Goal: Task Accomplishment & Management: Complete application form

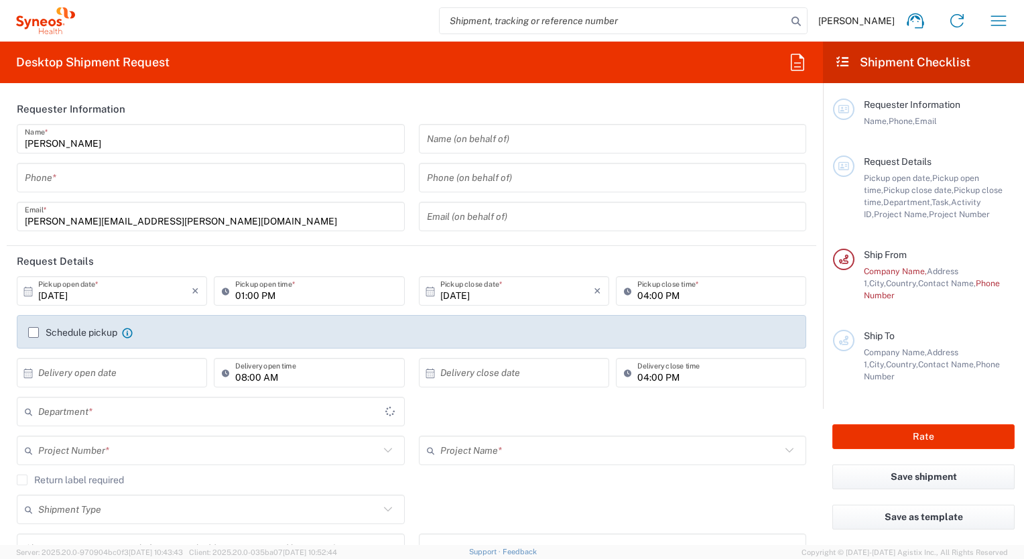
type input "8160"
type input "[GEOGRAPHIC_DATA]"
type input "Syneos Health UK Limited"
click at [201, 166] on input "tel" at bounding box center [211, 177] width 372 height 23
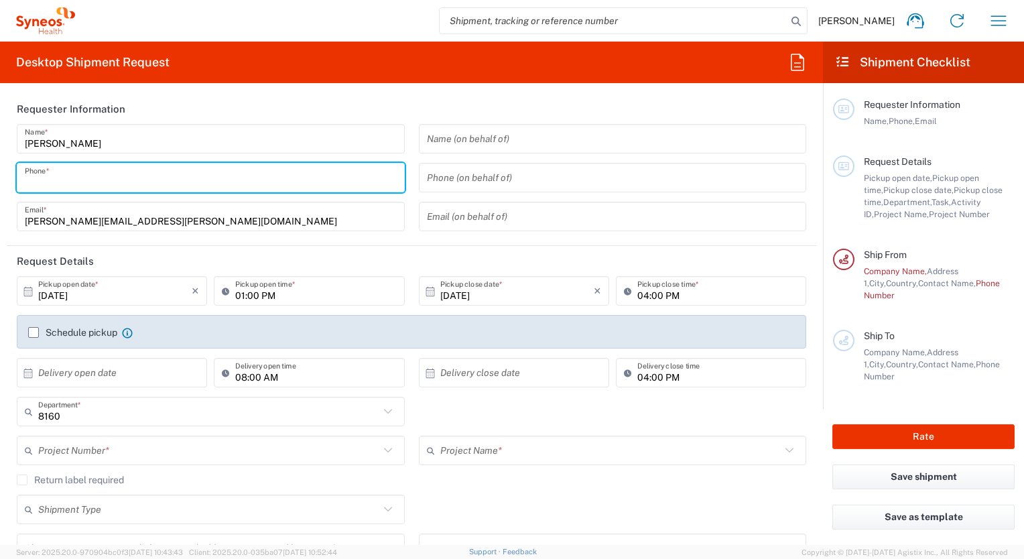
type input "07824700041"
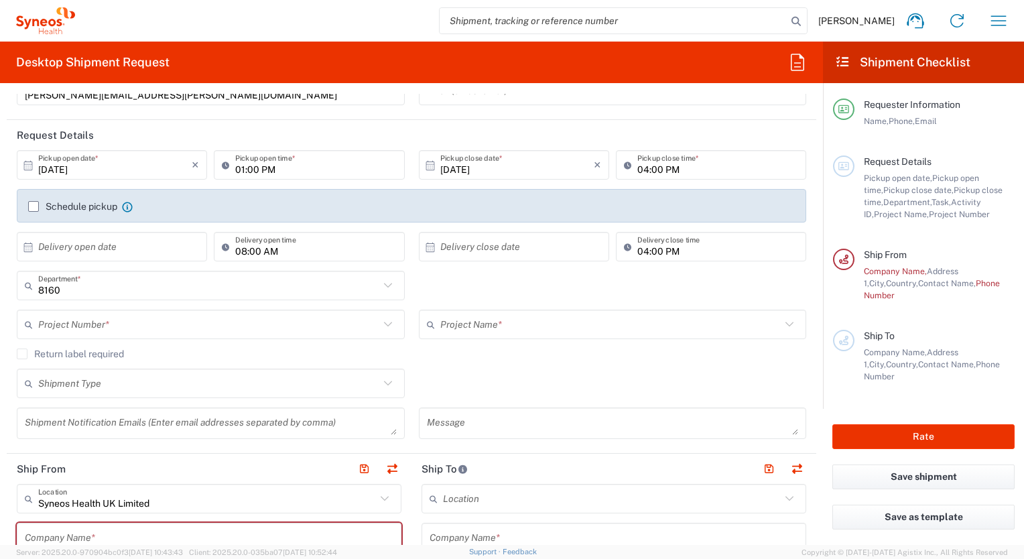
scroll to position [134, 0]
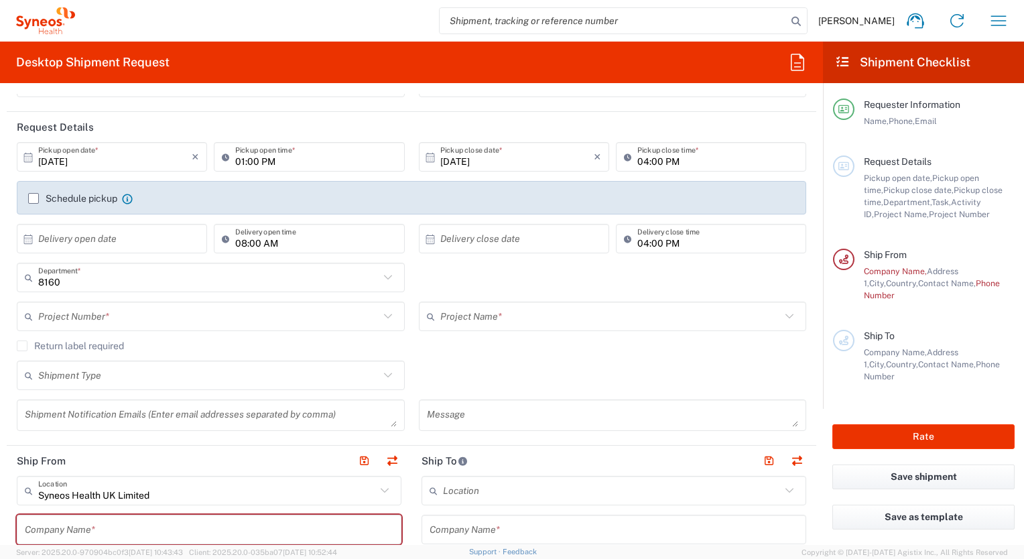
click at [494, 162] on input "[DATE]" at bounding box center [517, 156] width 154 height 23
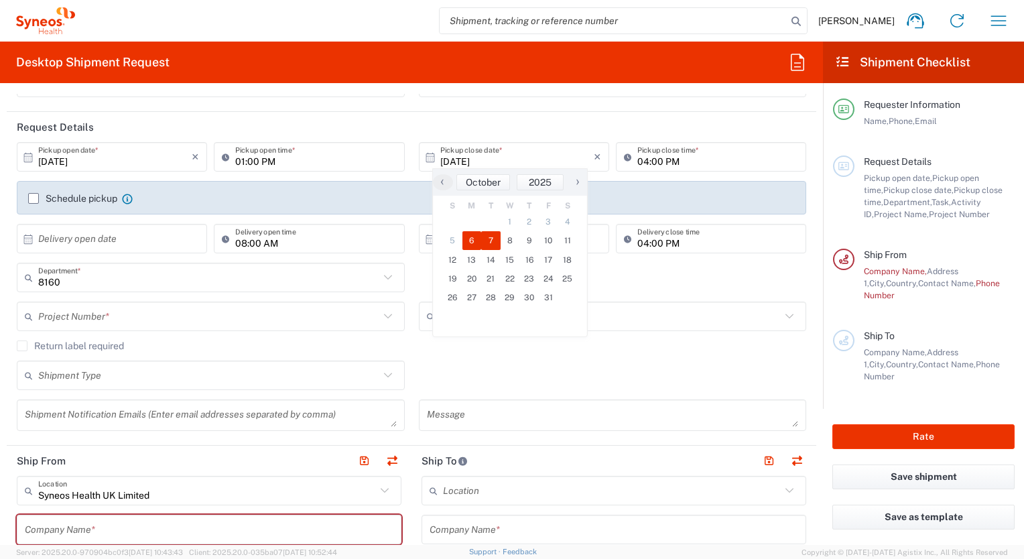
click at [485, 238] on span "7" at bounding box center [490, 240] width 19 height 19
type input "[DATE]"
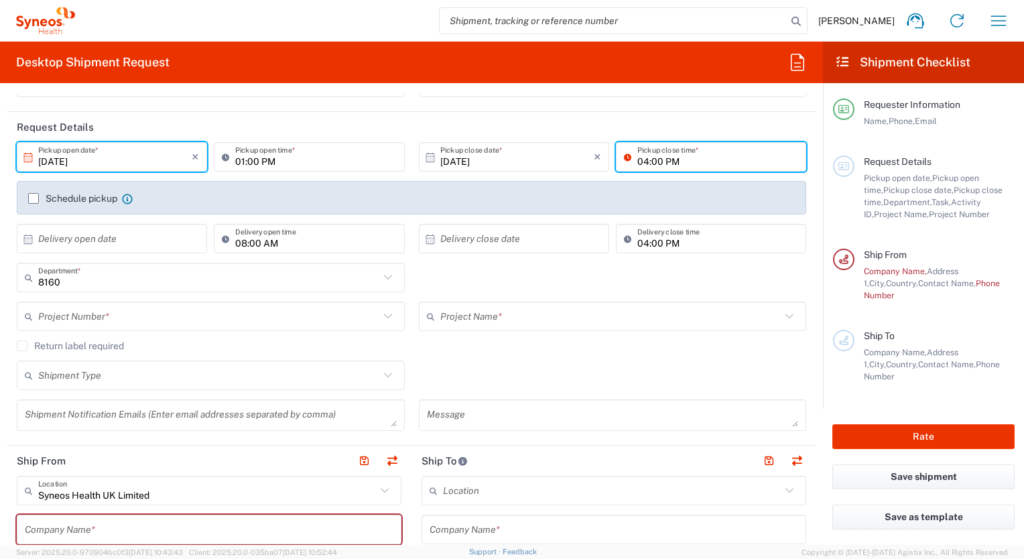
click at [644, 164] on input "04:00 PM" at bounding box center [717, 156] width 161 height 23
click at [679, 162] on input "04:00 PM" at bounding box center [717, 156] width 161 height 23
click at [638, 159] on input "04:00 PM" at bounding box center [717, 156] width 161 height 23
type input "03:00 PM"
click at [38, 202] on label "Schedule pickup" at bounding box center [72, 198] width 89 height 11
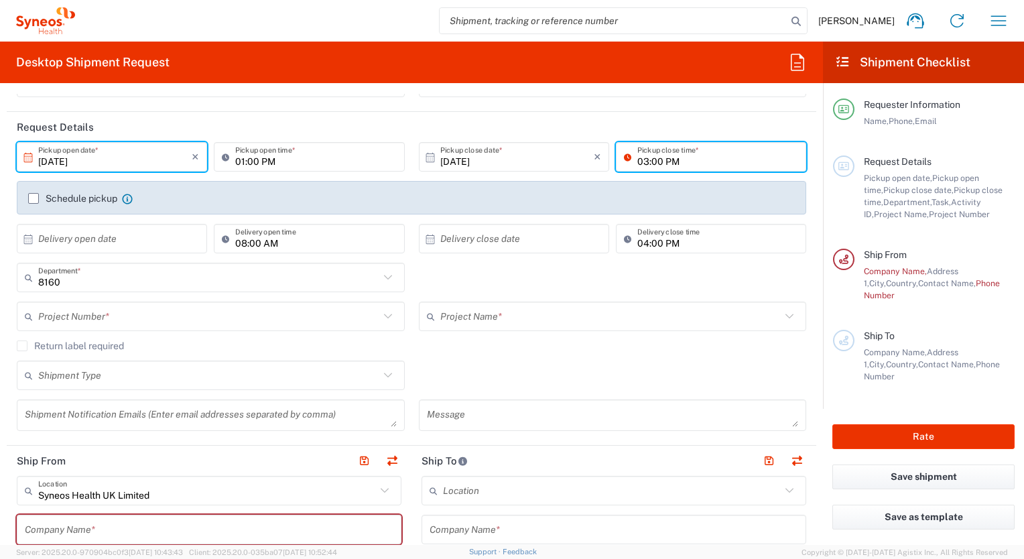
click at [34, 198] on input "Schedule pickup" at bounding box center [34, 198] width 0 height 0
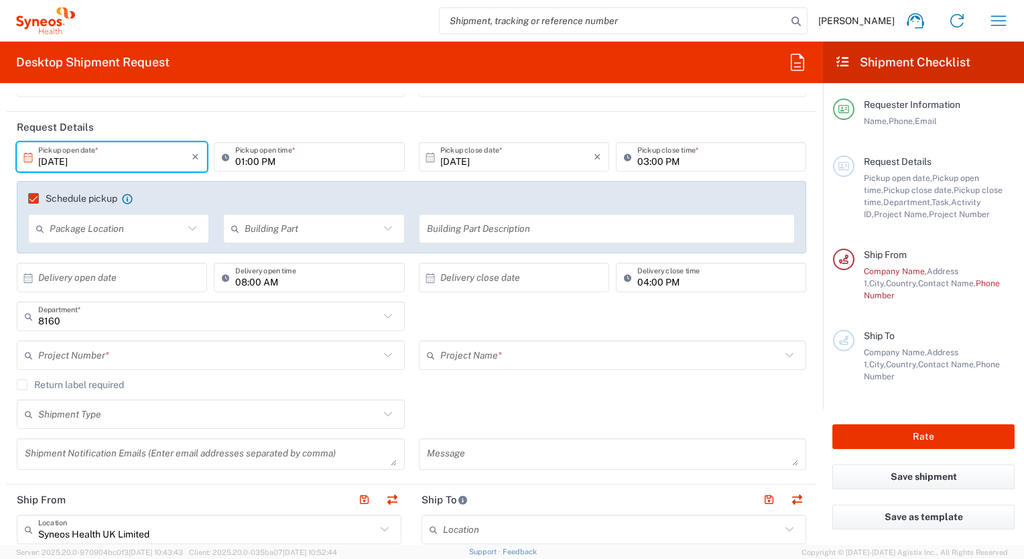
click at [123, 227] on input "text" at bounding box center [117, 228] width 134 height 23
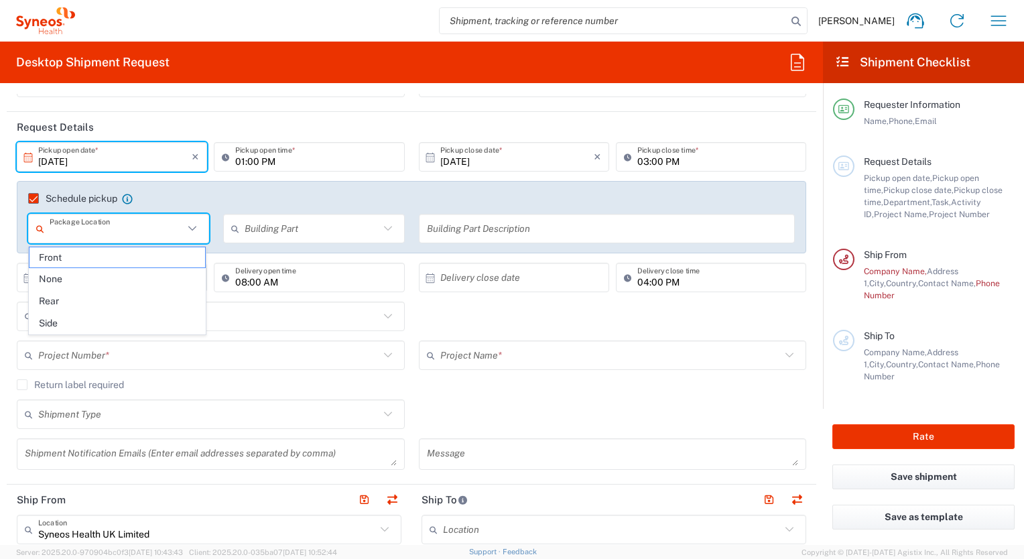
click at [33, 200] on label "Schedule pickup" at bounding box center [72, 198] width 89 height 11
click at [27, 198] on input "Schedule pickup" at bounding box center [27, 198] width 0 height 0
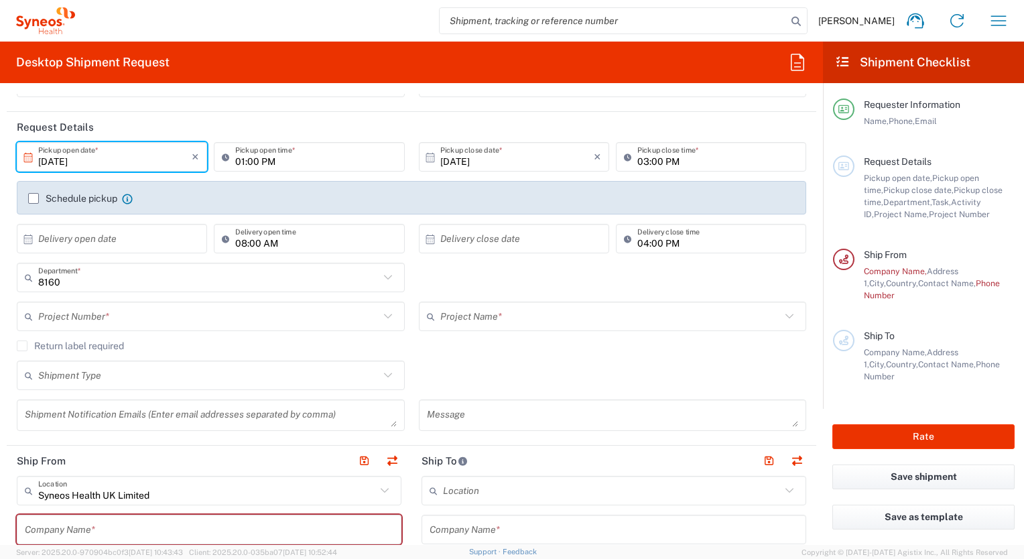
click at [75, 235] on input "text" at bounding box center [115, 238] width 154 height 23
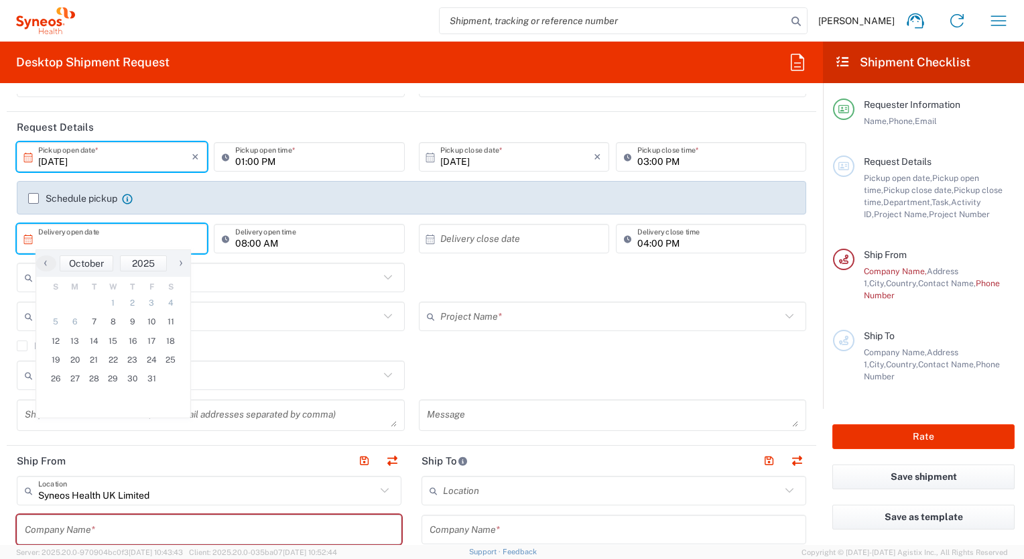
click at [431, 273] on div "8160 Department * [CREDIT_CARD_NUMBER] 3110 3111 3112 3125 3130 3135 3136 3150 …" at bounding box center [412, 282] width 804 height 39
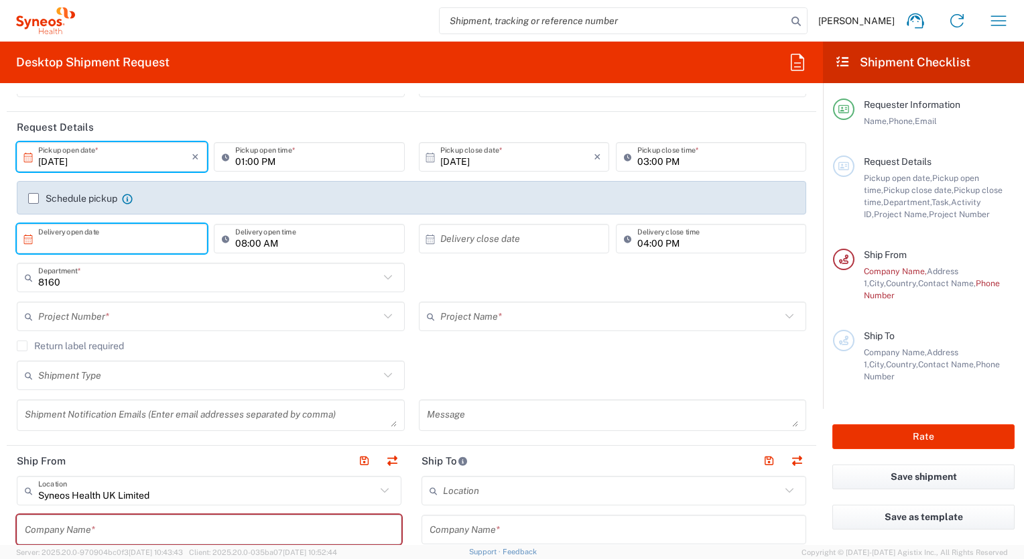
click at [139, 242] on input "text" at bounding box center [115, 238] width 154 height 23
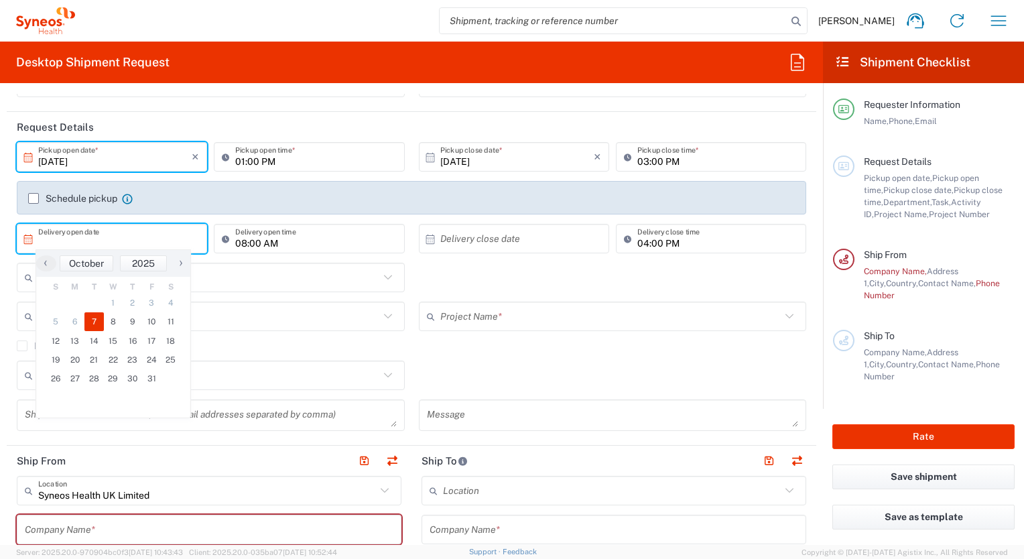
click at [90, 321] on span "7" at bounding box center [93, 321] width 19 height 19
type input "[DATE]"
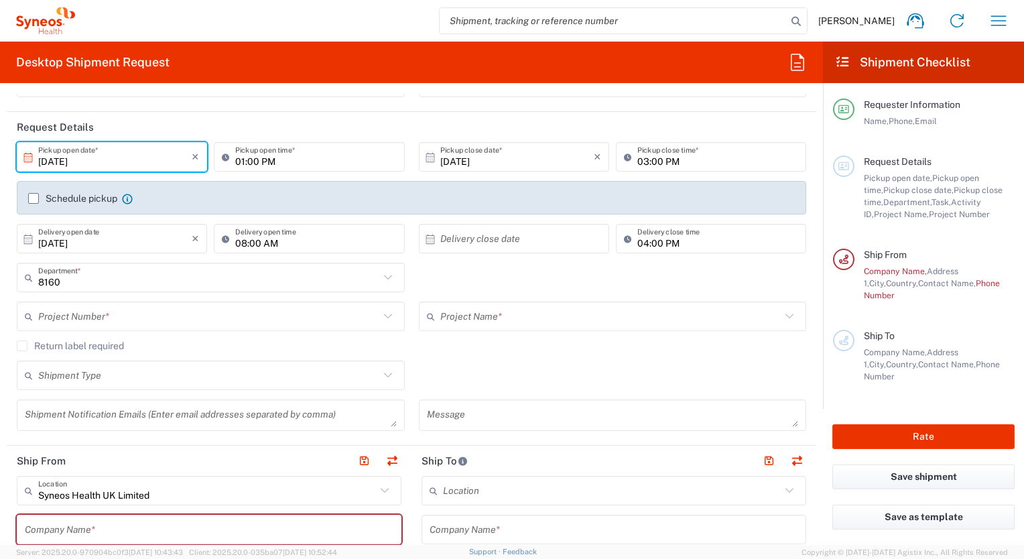
click at [469, 239] on input "text" at bounding box center [517, 238] width 154 height 23
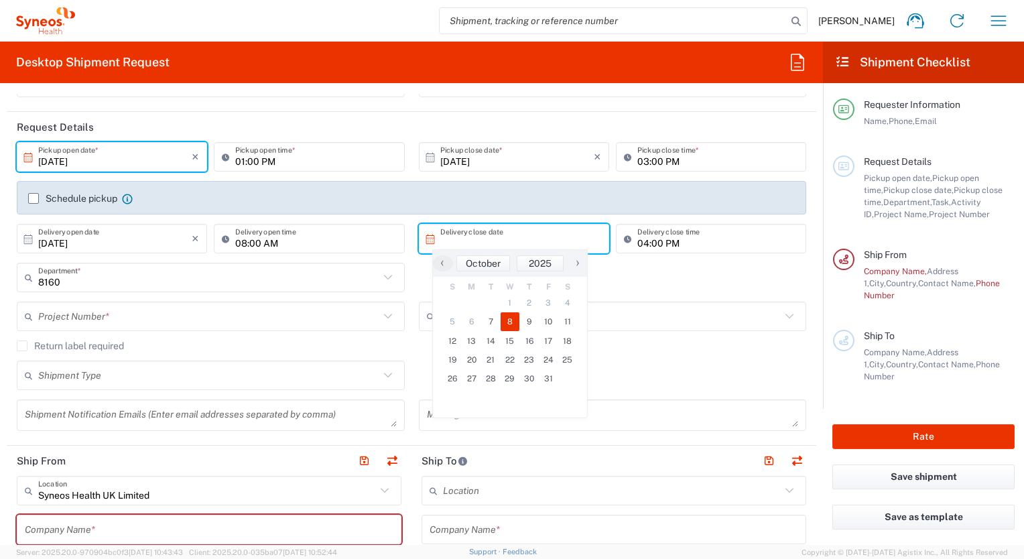
click at [503, 321] on span "8" at bounding box center [510, 321] width 19 height 19
type input "[DATE]"
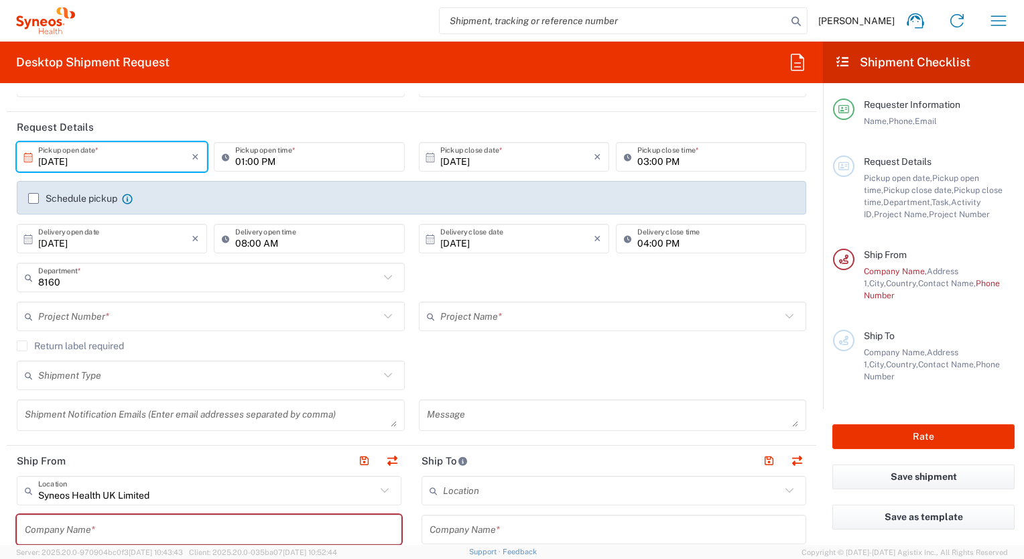
click at [526, 280] on div "8160 Department * [CREDIT_CARD_NUMBER] 3110 3111 3112 3125 3130 3135 3136 3150 …" at bounding box center [412, 282] width 804 height 39
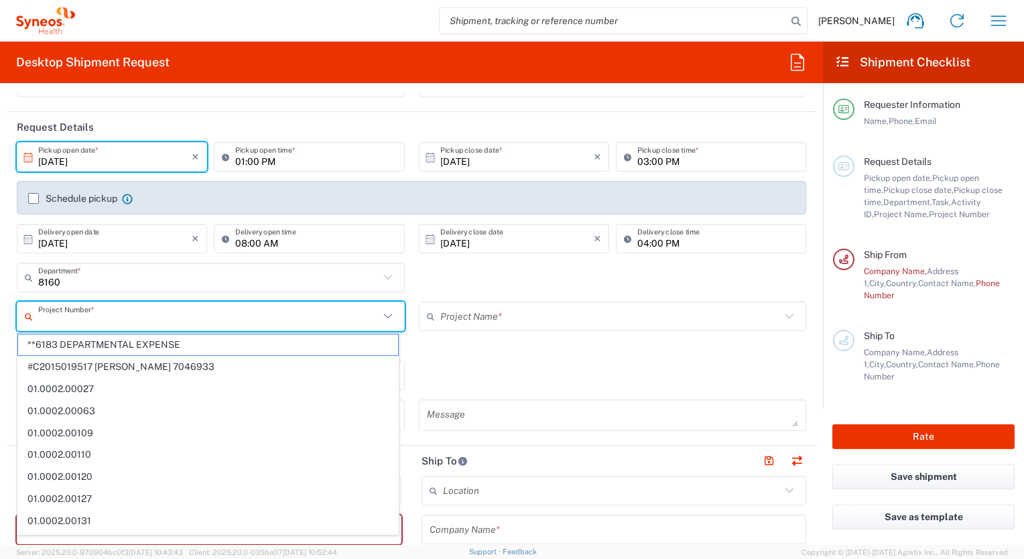
click at [123, 313] on input "text" at bounding box center [208, 316] width 341 height 23
click at [122, 341] on span "**6183 DEPARTMENTAL EXPENSE" at bounding box center [208, 344] width 380 height 21
type input "**6183 DEPARTMENTAL EXPENSE"
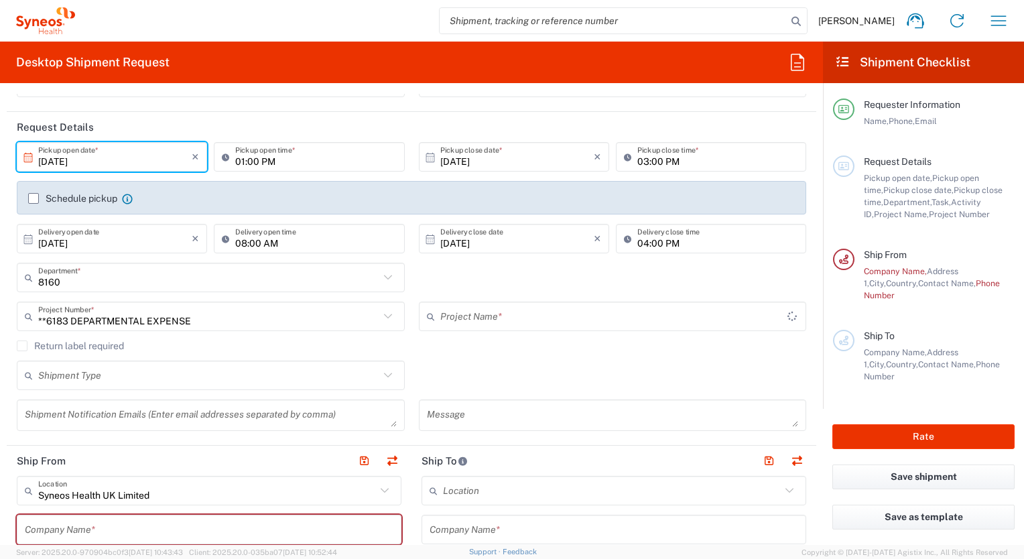
type input "6183"
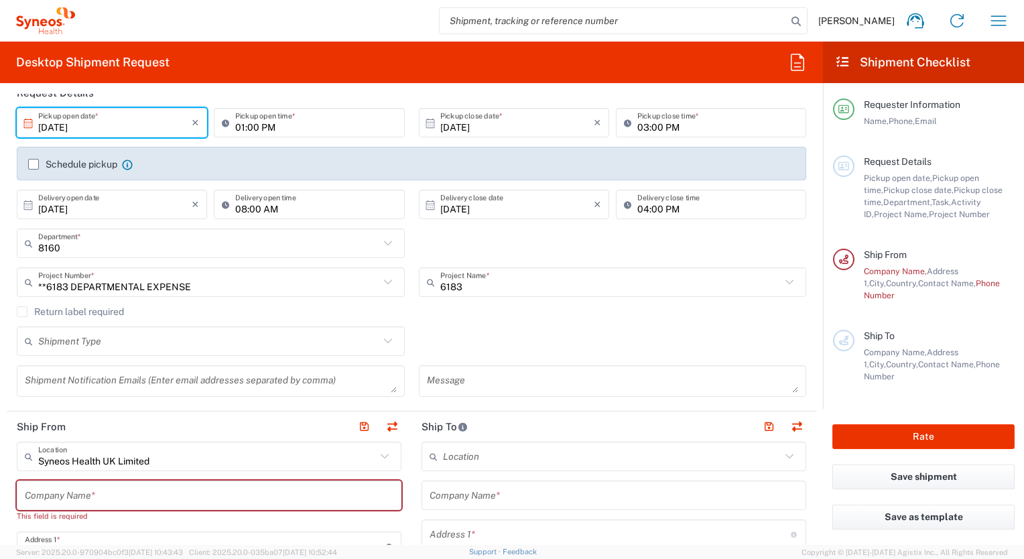
scroll to position [201, 0]
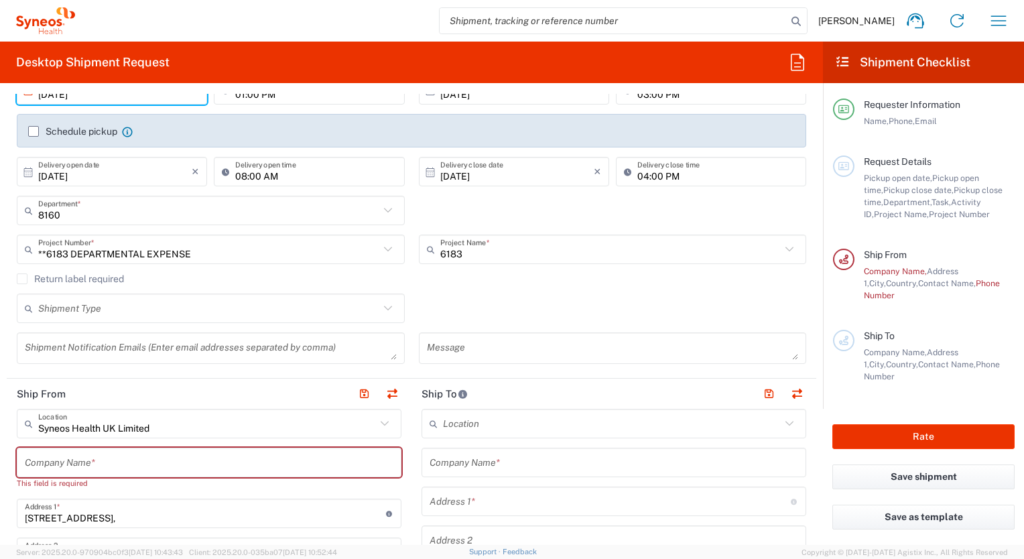
click at [124, 314] on input "text" at bounding box center [208, 308] width 341 height 23
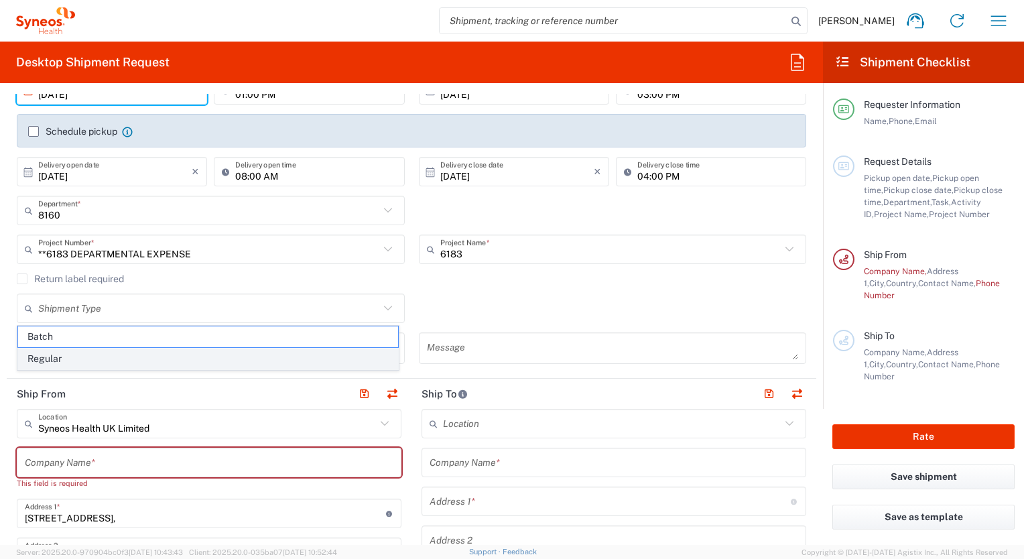
click at [111, 358] on span "Regular" at bounding box center [208, 359] width 380 height 21
type input "Regular"
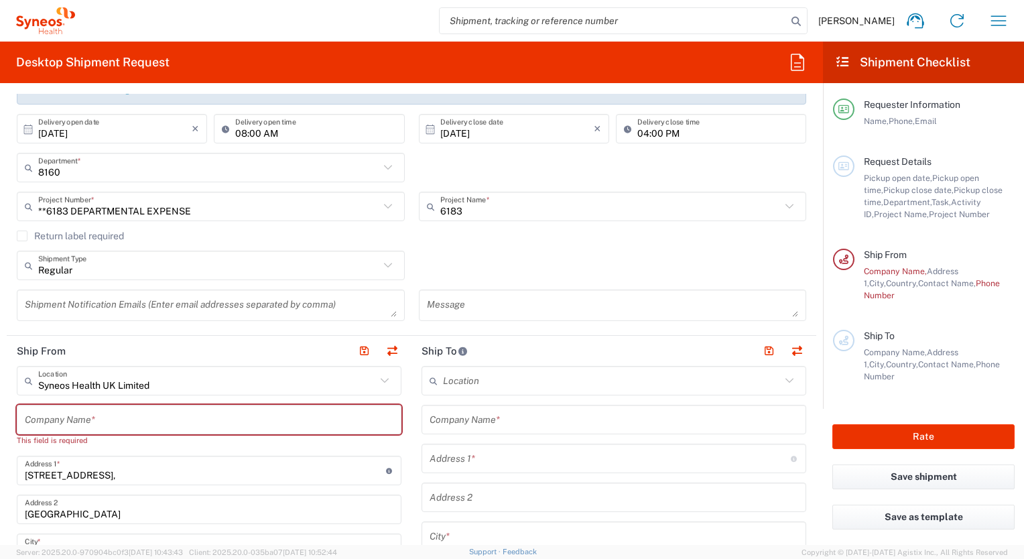
scroll to position [335, 0]
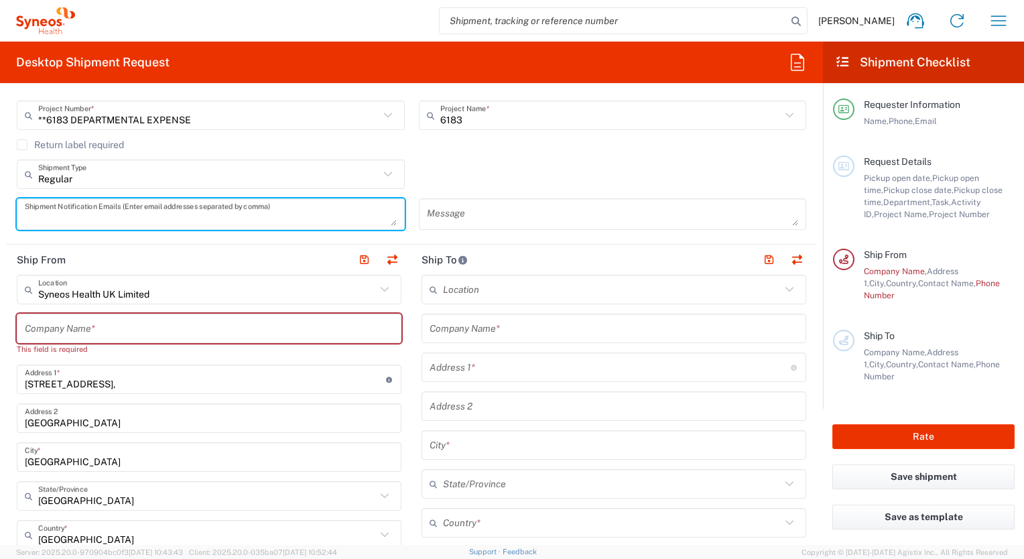
click at [177, 216] on textarea at bounding box center [211, 213] width 372 height 23
type textarea "[PERSON_NAME][EMAIL_ADDRESS][PERSON_NAME][DOMAIN_NAME]"
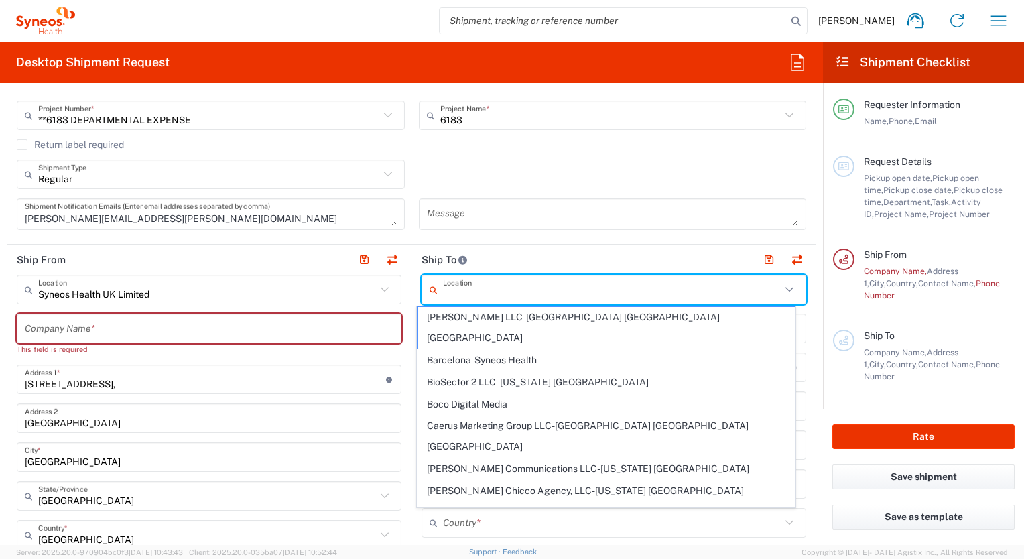
click at [443, 289] on input "text" at bounding box center [612, 289] width 338 height 23
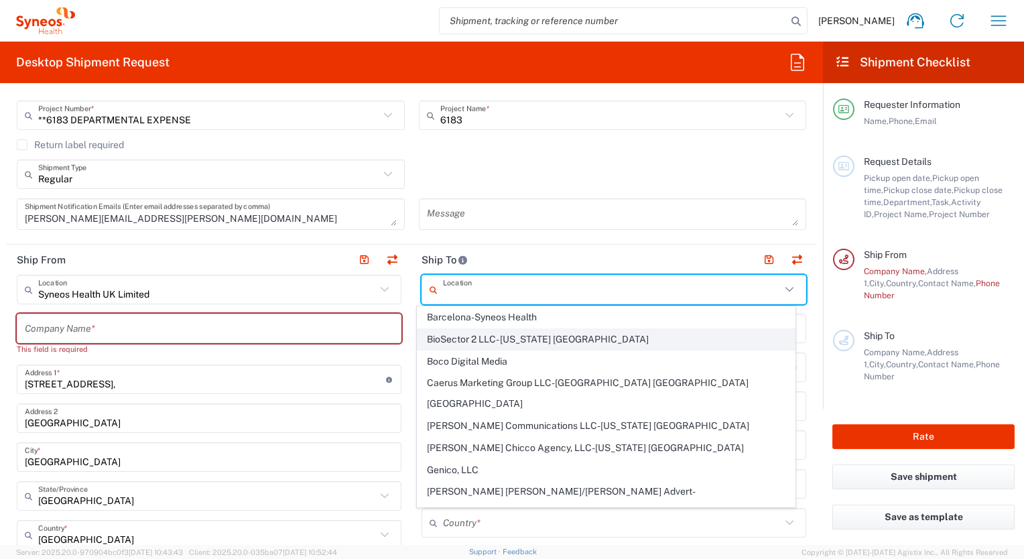
scroll to position [67, 0]
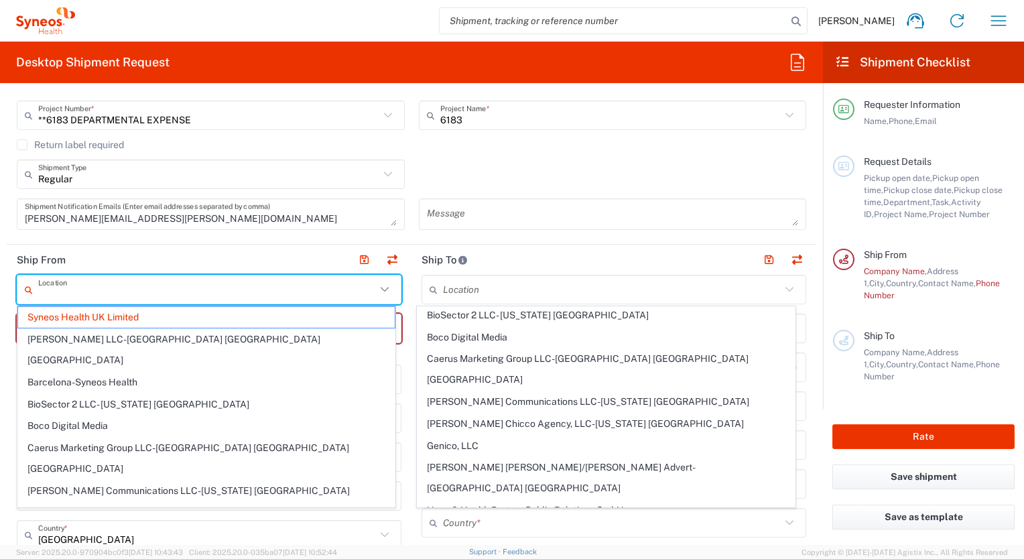
click at [209, 289] on input "text" at bounding box center [207, 289] width 338 height 23
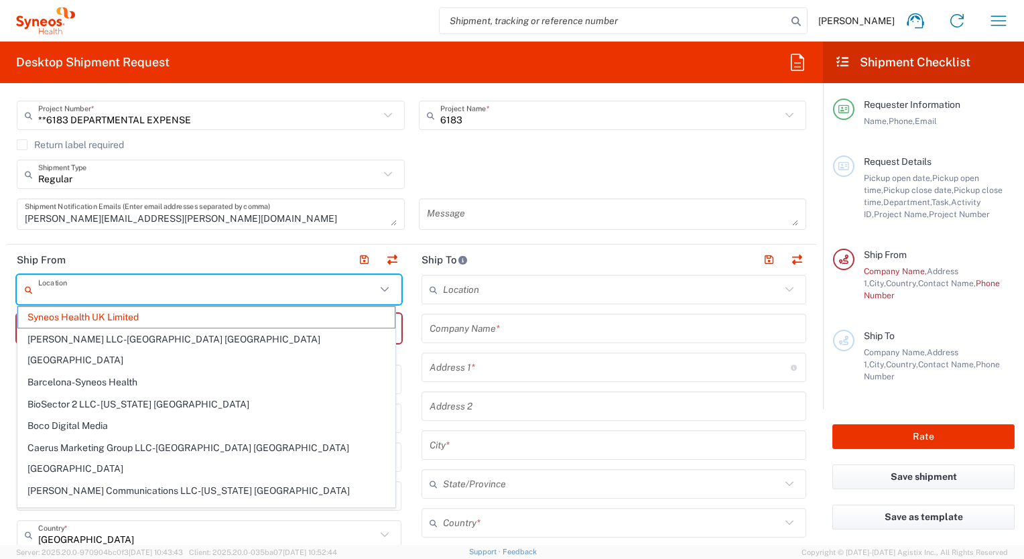
click at [170, 294] on input "text" at bounding box center [207, 289] width 338 height 23
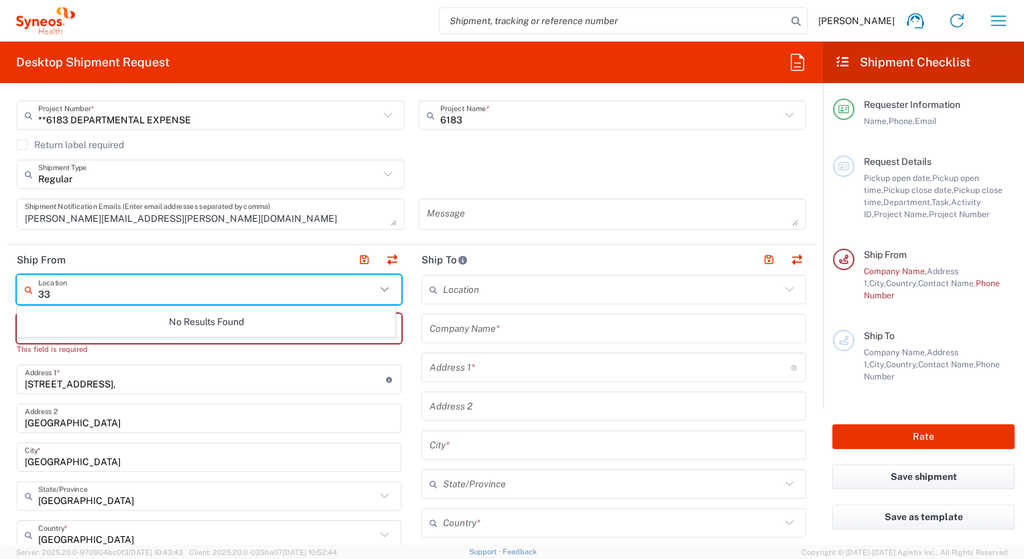
type input "3"
drag, startPoint x: 168, startPoint y: 294, endPoint x: 3, endPoint y: 298, distance: 165.0
click at [3, 298] on form "Requester Information [PERSON_NAME] Name * [PHONE_NUMBER] Phone * [PERSON_NAME]…" at bounding box center [411, 319] width 823 height 451
type input "Syneos Health UK Limited"
click at [227, 253] on header "Ship From" at bounding box center [209, 260] width 405 height 30
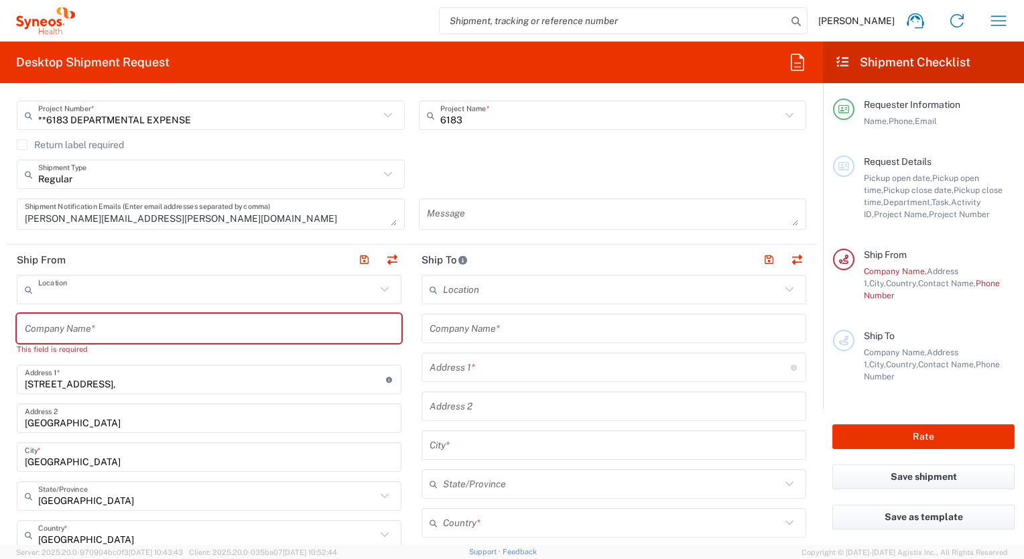
click at [172, 294] on input "text" at bounding box center [207, 289] width 338 height 23
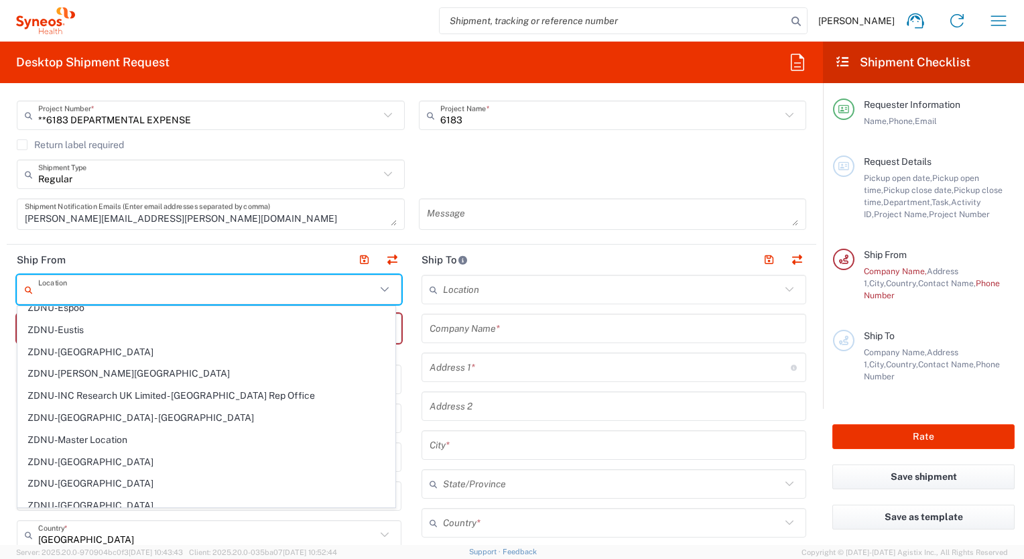
scroll to position [3069, 0]
click at [212, 256] on header "Ship From" at bounding box center [209, 260] width 405 height 30
type input "Syneos Health UK Limited"
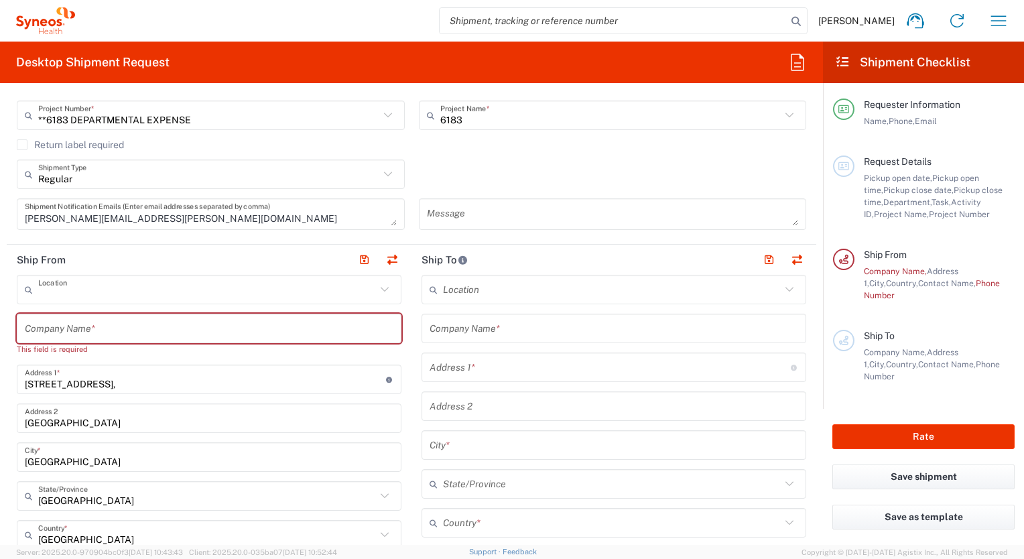
click at [107, 288] on input "text" at bounding box center [207, 289] width 338 height 23
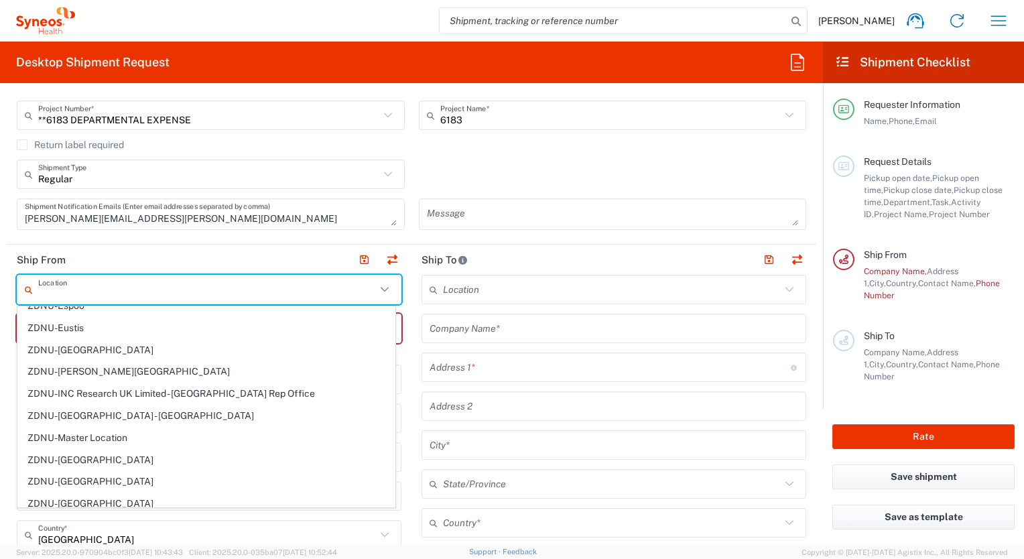
scroll to position [0, 0]
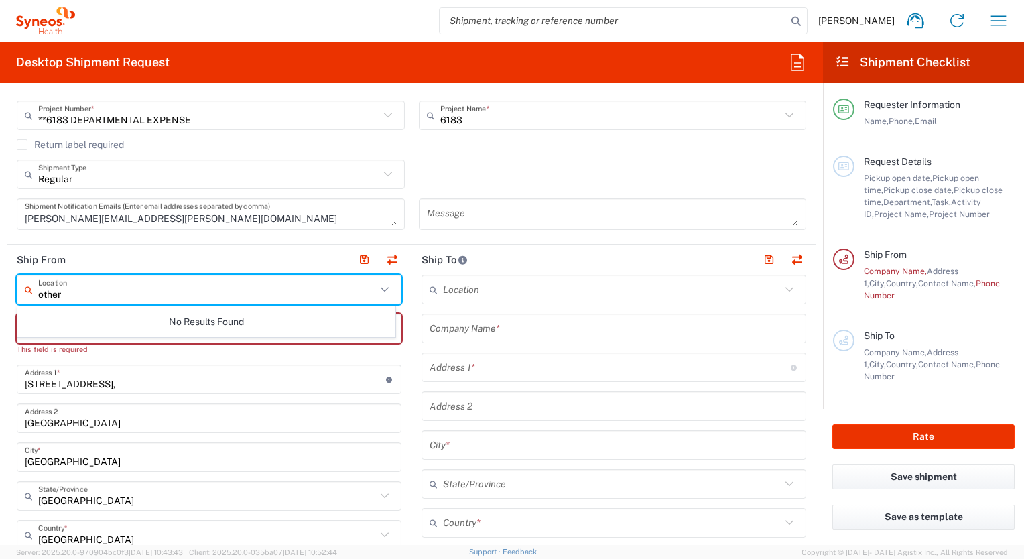
type input "other"
click at [124, 326] on div "No Results Found" at bounding box center [206, 321] width 378 height 31
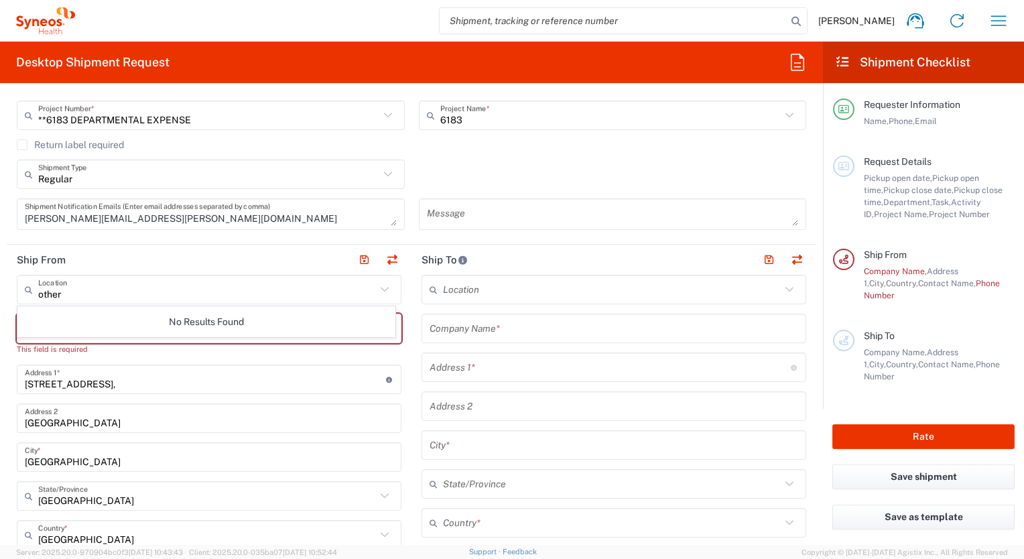
click at [125, 299] on input "other" at bounding box center [207, 289] width 338 height 23
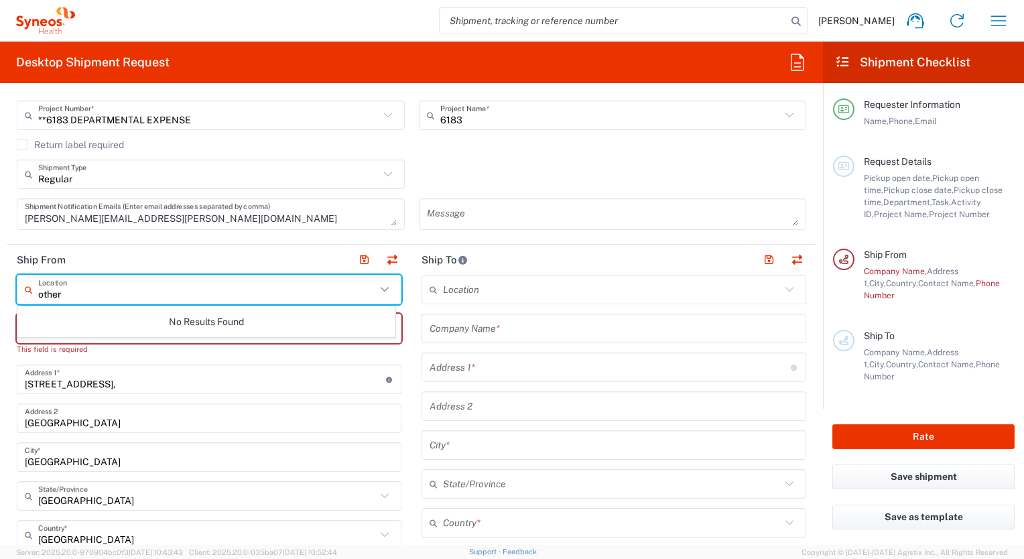
drag, startPoint x: 137, startPoint y: 296, endPoint x: -3, endPoint y: 296, distance: 139.4
click at [0, 296] on html "[PERSON_NAME] Home Shipment estimator Shipment tracking Desktop shipment reques…" at bounding box center [512, 279] width 1024 height 559
click at [101, 372] on input "[STREET_ADDRESS]," at bounding box center [205, 379] width 361 height 23
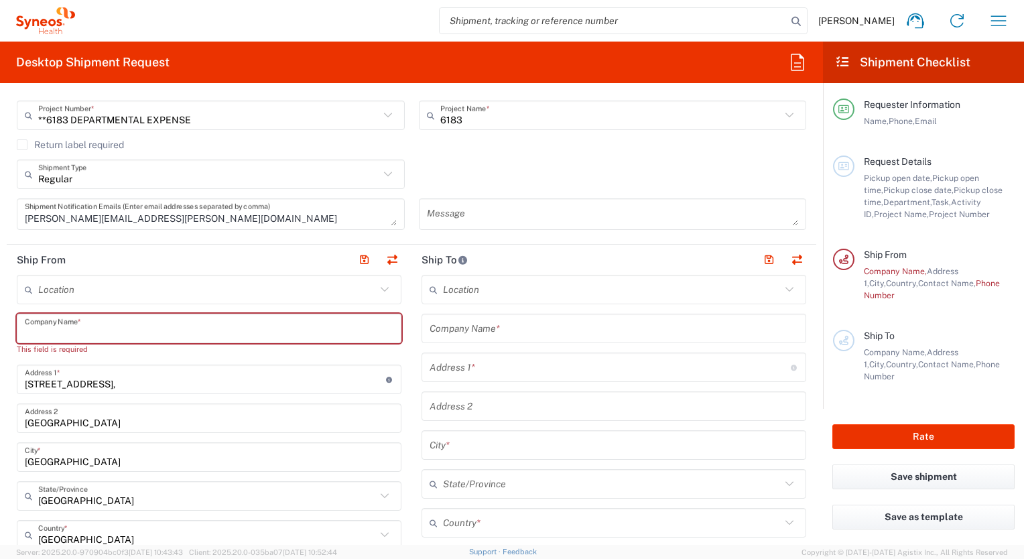
click at [63, 334] on input "text" at bounding box center [209, 328] width 369 height 23
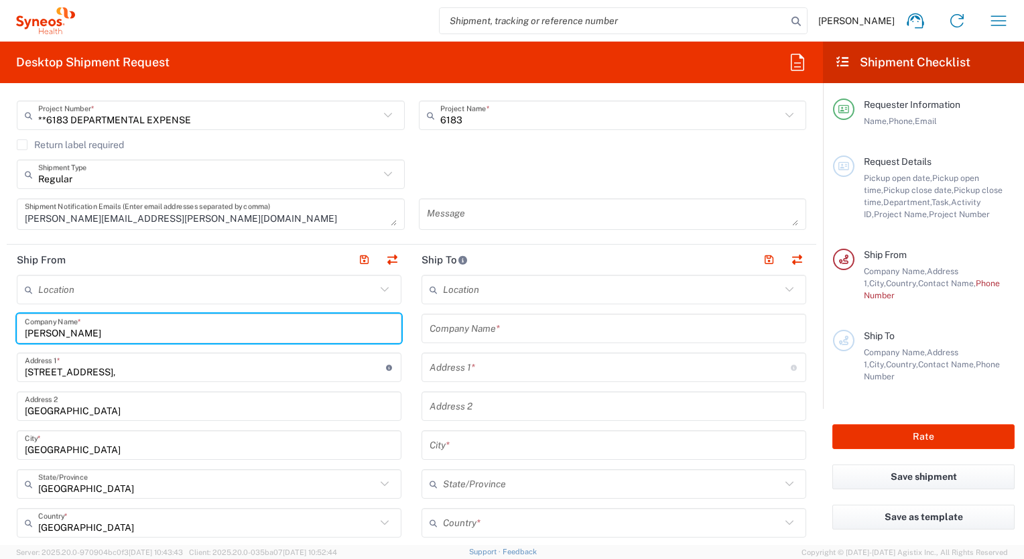
type input "[PERSON_NAME]"
click at [114, 377] on input "[STREET_ADDRESS]," at bounding box center [205, 367] width 361 height 23
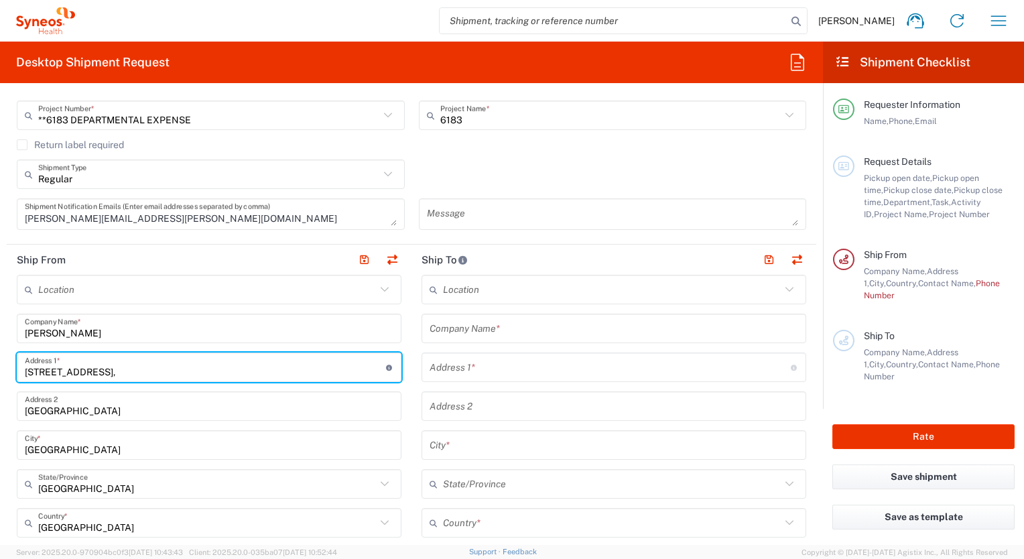
drag, startPoint x: 54, startPoint y: 369, endPoint x: 29, endPoint y: 369, distance: 24.1
click at [29, 369] on input "[STREET_ADDRESS]," at bounding box center [205, 367] width 361 height 23
click at [117, 375] on input "[STREET_ADDRESS]," at bounding box center [205, 367] width 361 height 23
drag, startPoint x: 72, startPoint y: 375, endPoint x: 0, endPoint y: 375, distance: 71.7
click at [0, 375] on form "Requester Information [PERSON_NAME] Name * [PHONE_NUMBER] Phone * [PERSON_NAME]…" at bounding box center [411, 319] width 823 height 451
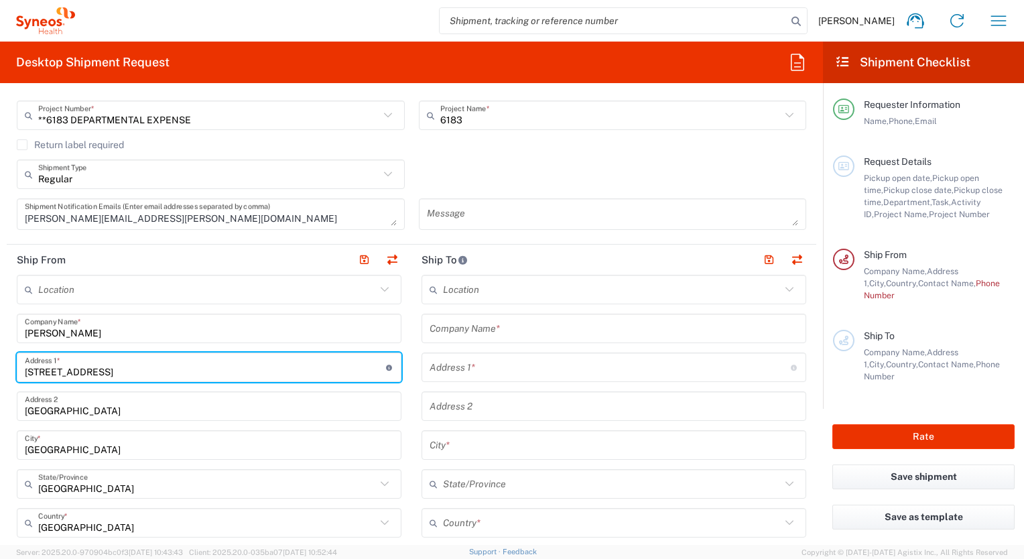
type input "[STREET_ADDRESS]"
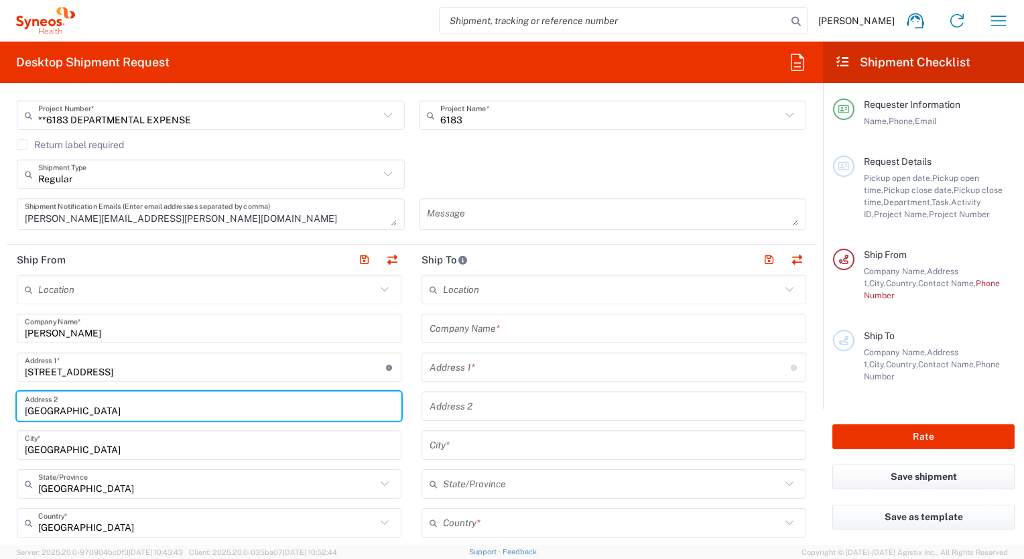
drag, startPoint x: 162, startPoint y: 410, endPoint x: 13, endPoint y: 411, distance: 148.8
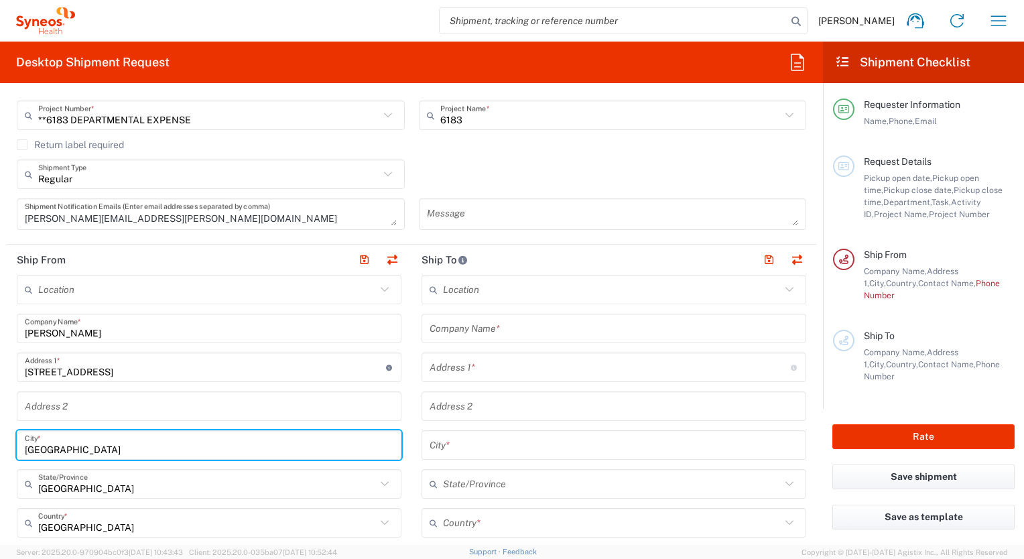
drag, startPoint x: 36, startPoint y: 450, endPoint x: 13, endPoint y: 450, distance: 22.1
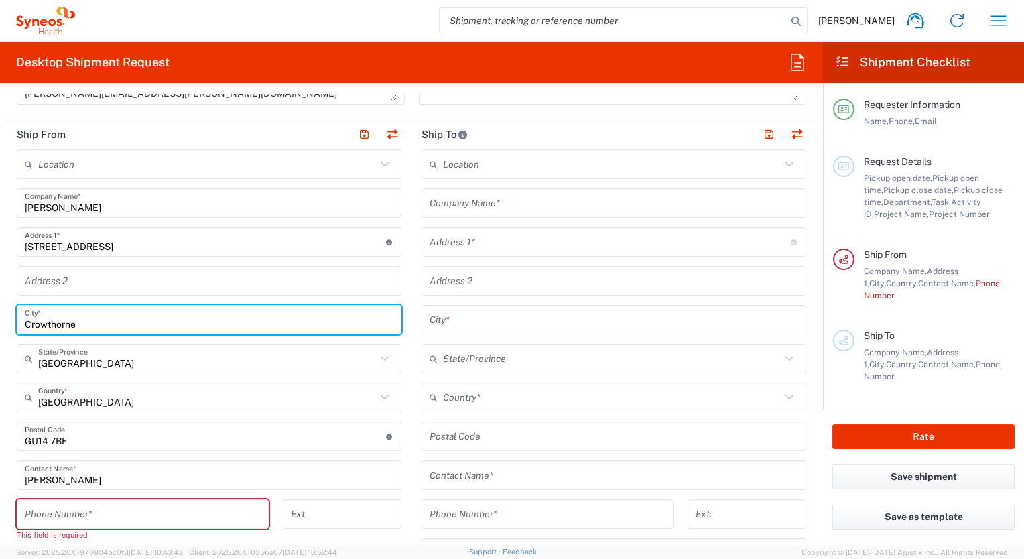
scroll to position [469, 0]
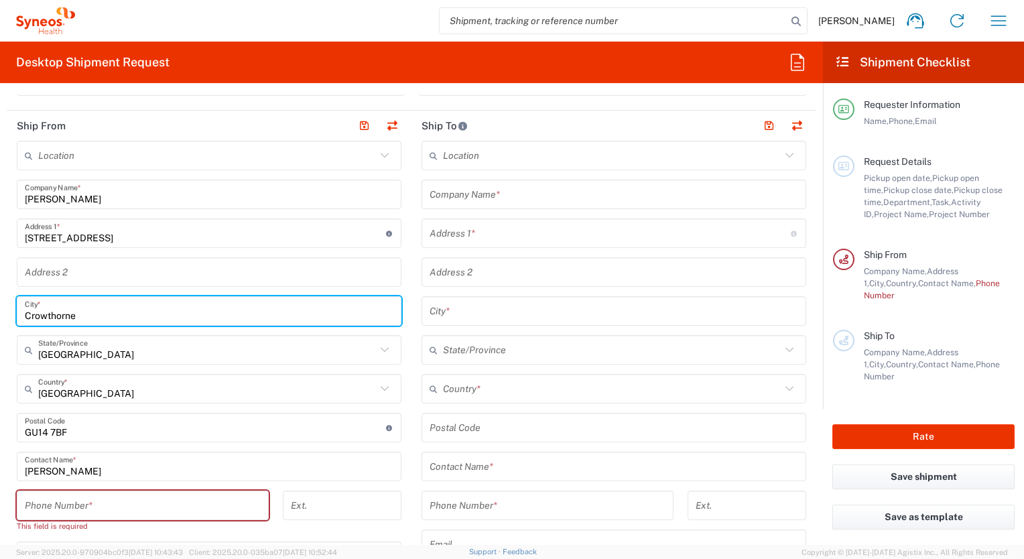
type input "Crowthorne"
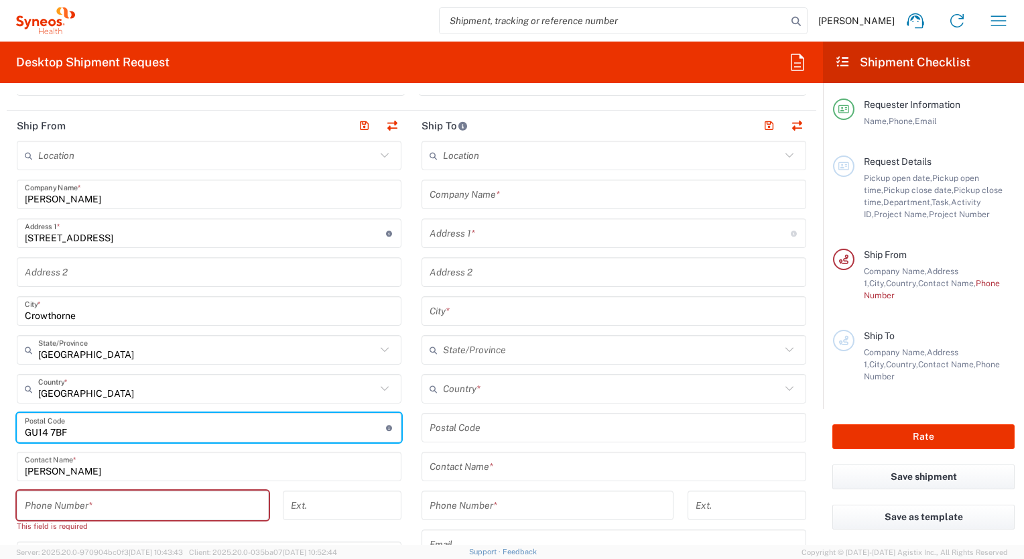
drag, startPoint x: 74, startPoint y: 435, endPoint x: 21, endPoint y: 434, distance: 53.6
click at [21, 434] on div "Postal Code Enter Postal Code here" at bounding box center [209, 427] width 385 height 29
type input "RG45 6HU"
click at [49, 503] on input "tel" at bounding box center [143, 505] width 236 height 23
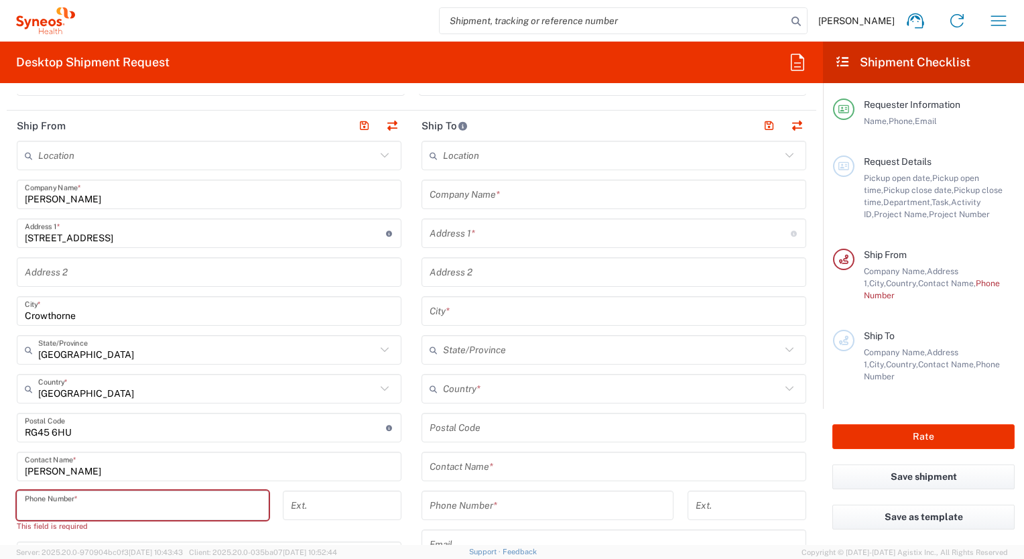
type input "07824700041"
type input "[PERSON_NAME][EMAIL_ADDRESS][PERSON_NAME][DOMAIN_NAME]"
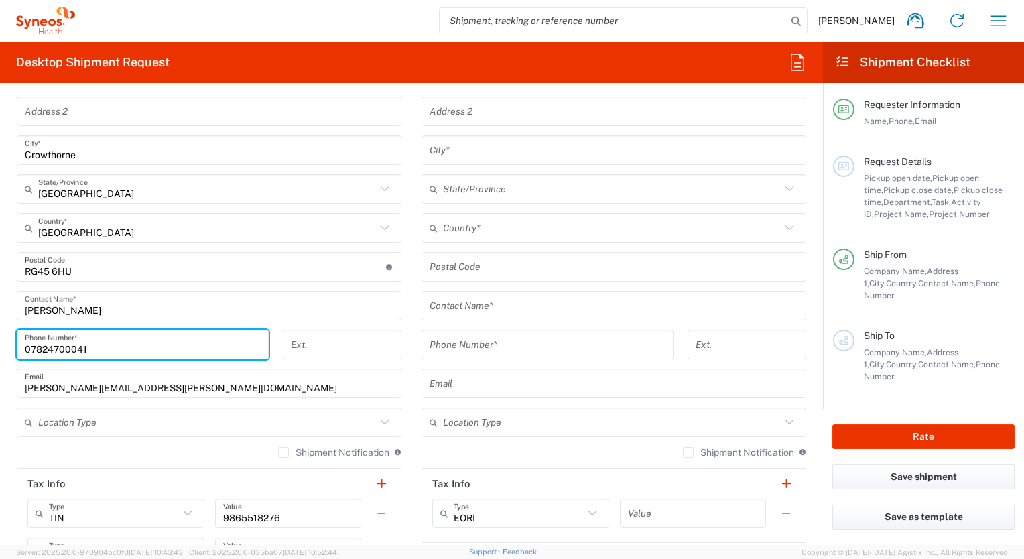
scroll to position [670, 0]
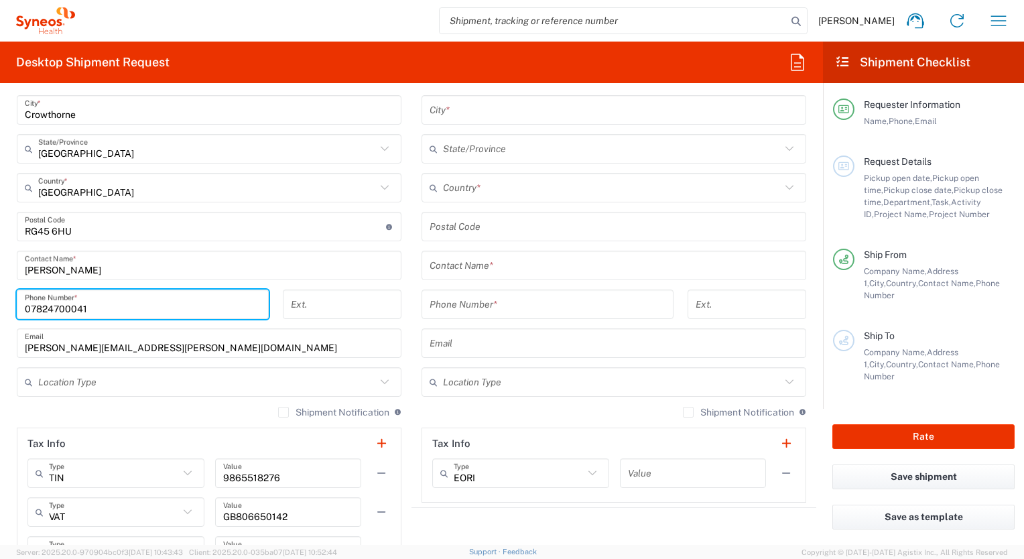
click at [145, 387] on input "text" at bounding box center [207, 382] width 338 height 23
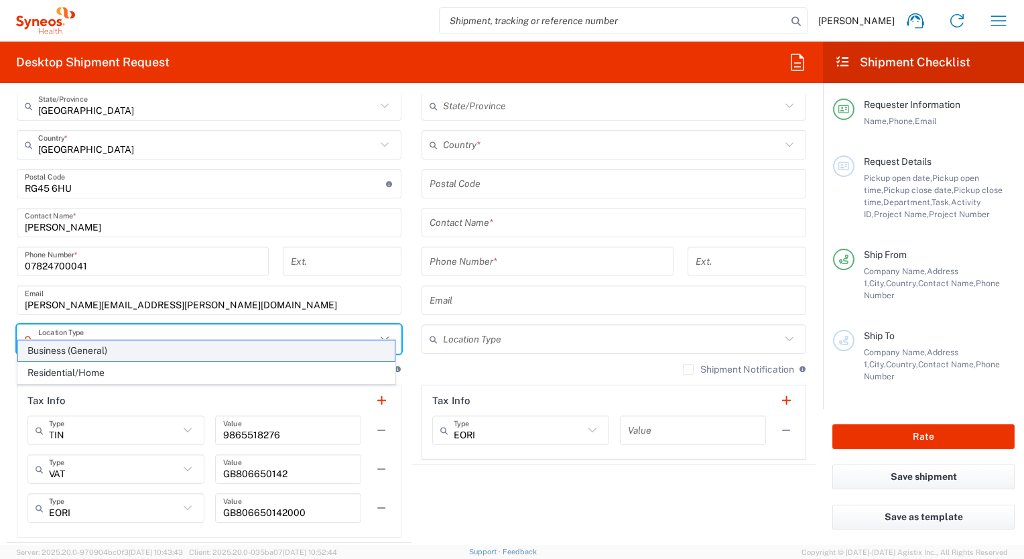
scroll to position [737, 0]
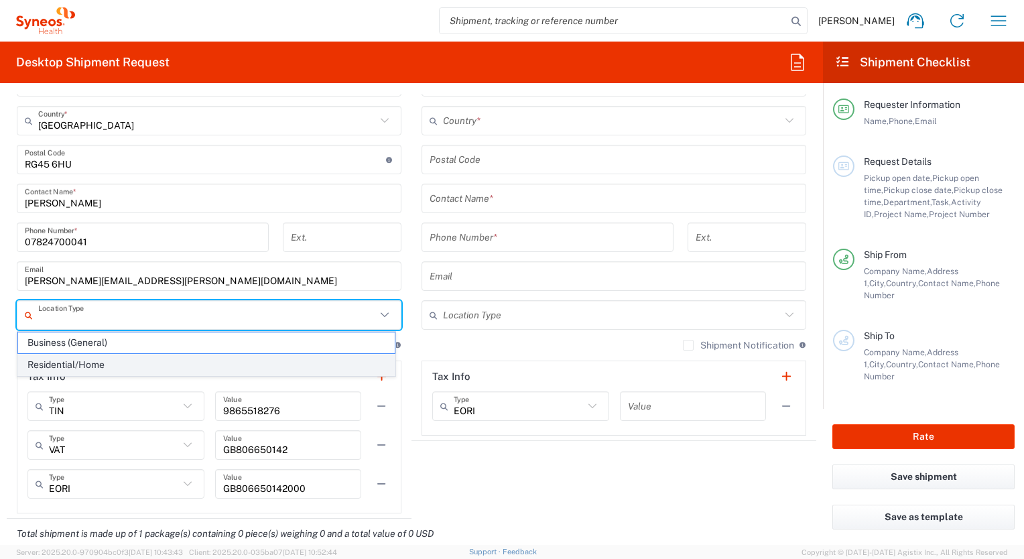
click at [112, 366] on span "Residential/Home" at bounding box center [206, 365] width 377 height 21
type input "Residential/Home"
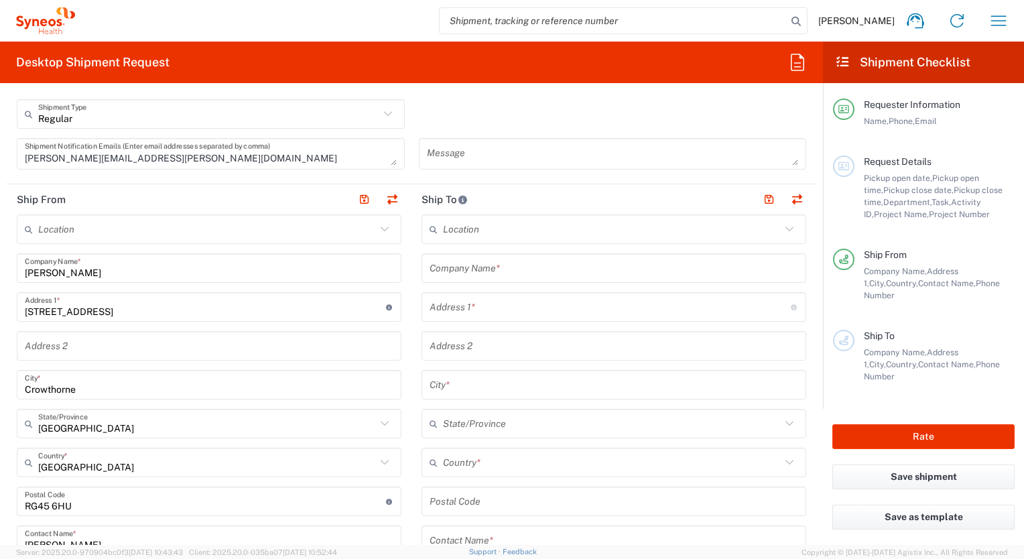
scroll to position [335, 0]
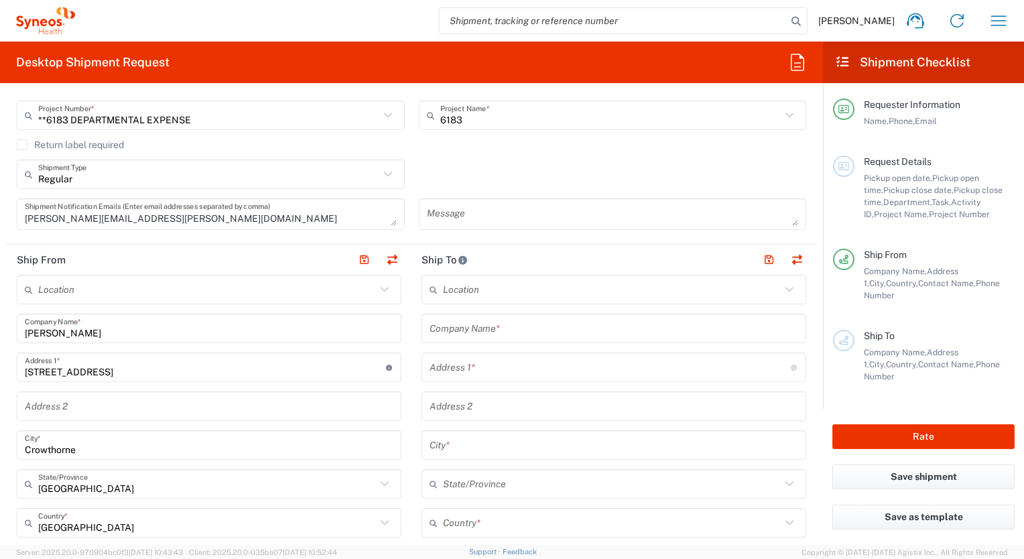
click at [491, 287] on input "text" at bounding box center [612, 289] width 338 height 23
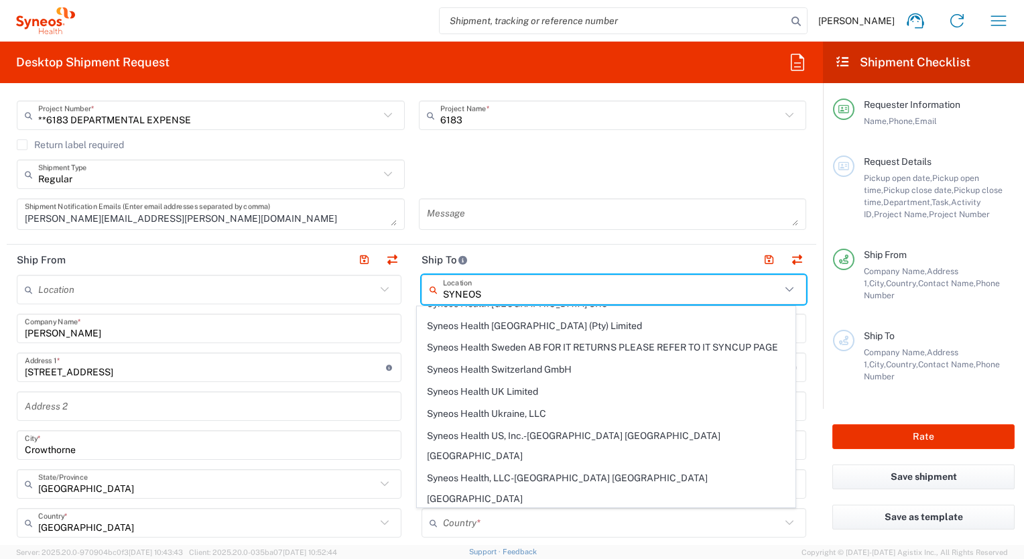
scroll to position [1743, 0]
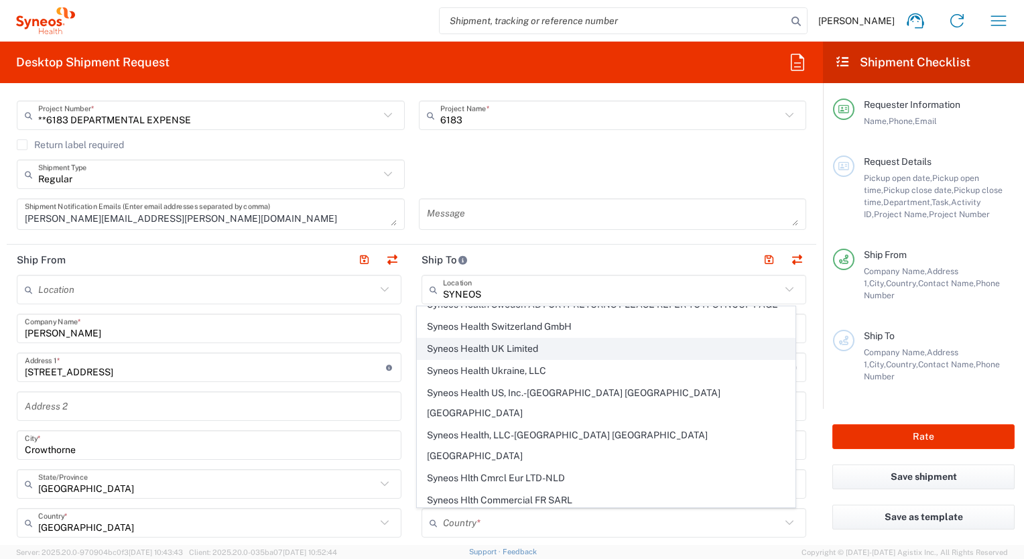
click at [543, 349] on span "Syneos Health UK Limited" at bounding box center [606, 349] width 377 height 21
type input "Syneos Health UK Limited"
type input "[STREET_ADDRESS],"
type input "[GEOGRAPHIC_DATA]"
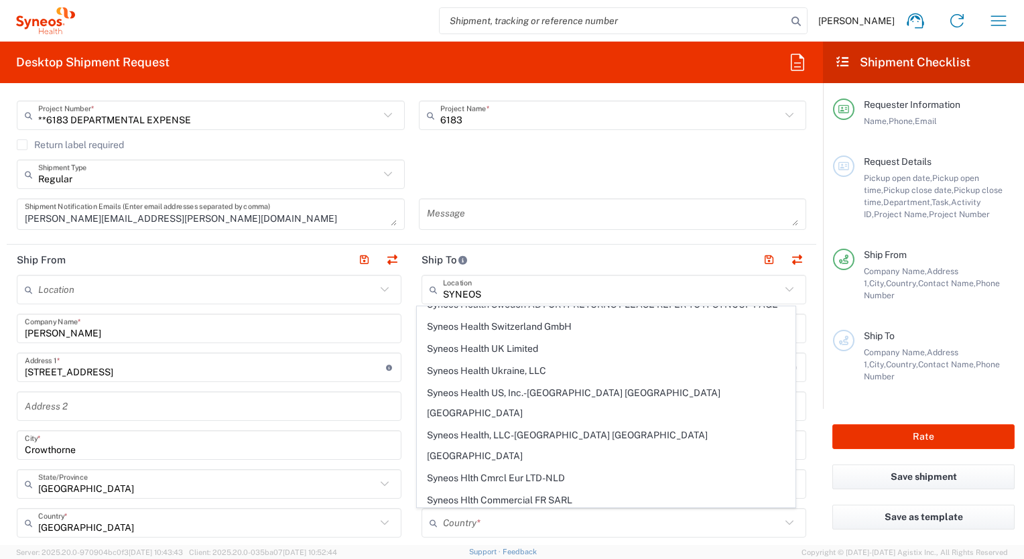
type input "[GEOGRAPHIC_DATA]"
type input "GU14 7BF"
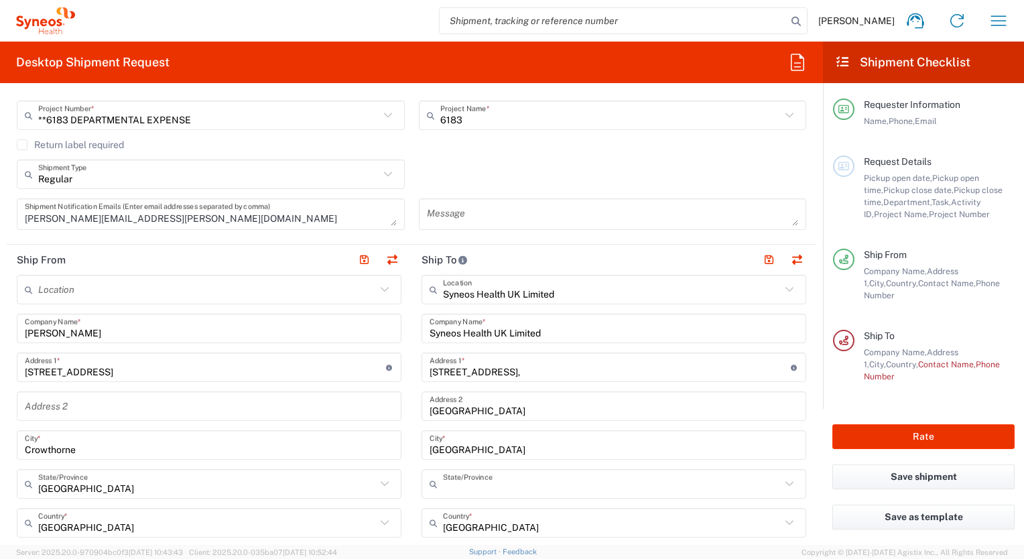
type input "[GEOGRAPHIC_DATA]"
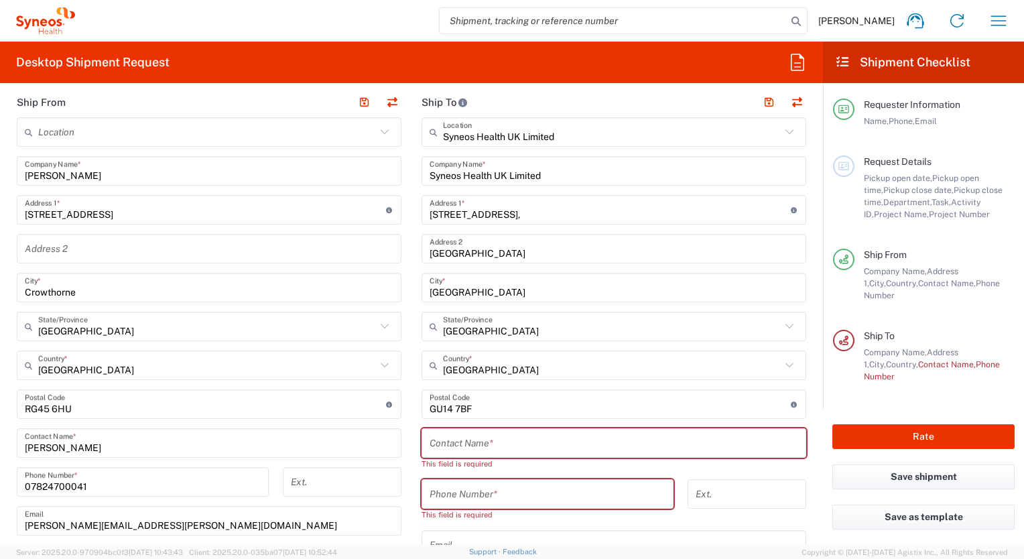
scroll to position [536, 0]
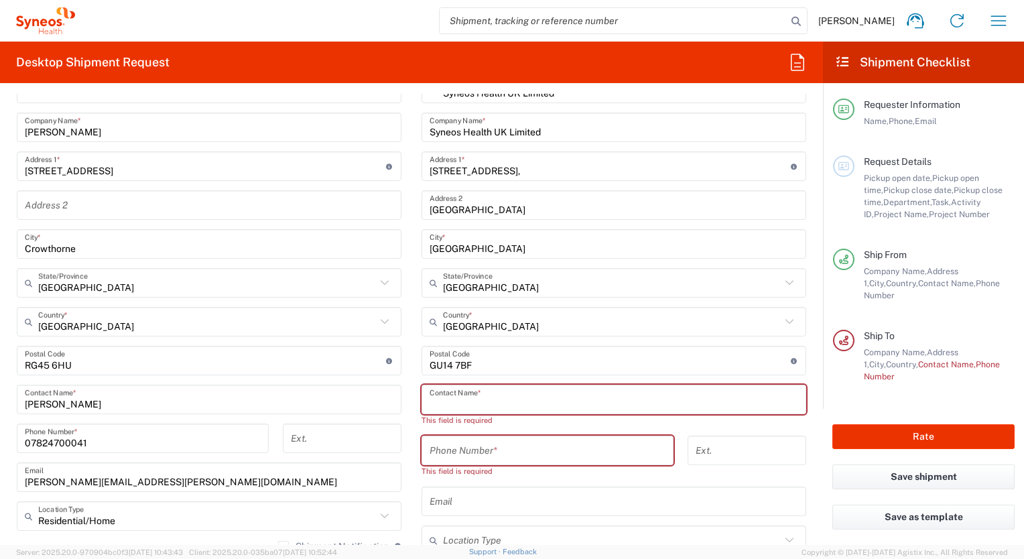
click at [475, 398] on input "text" at bounding box center [614, 399] width 369 height 23
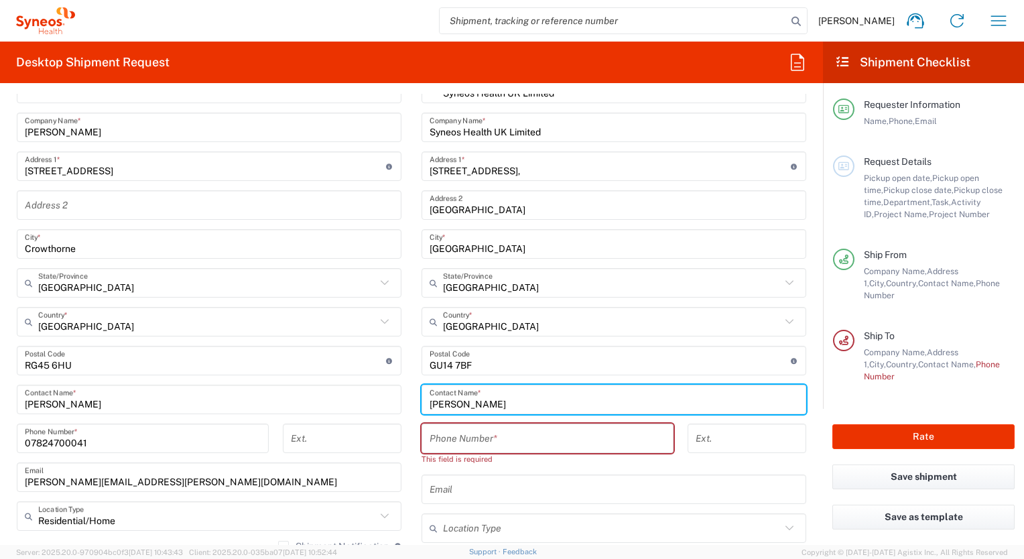
type input "[PERSON_NAME]"
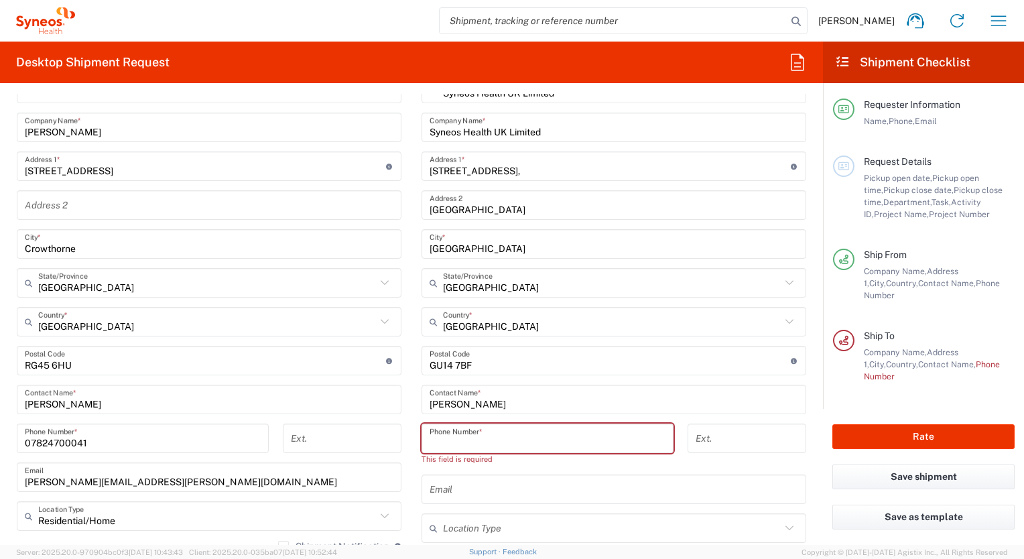
click at [519, 437] on input "tel" at bounding box center [548, 438] width 236 height 23
paste input "01276481096"
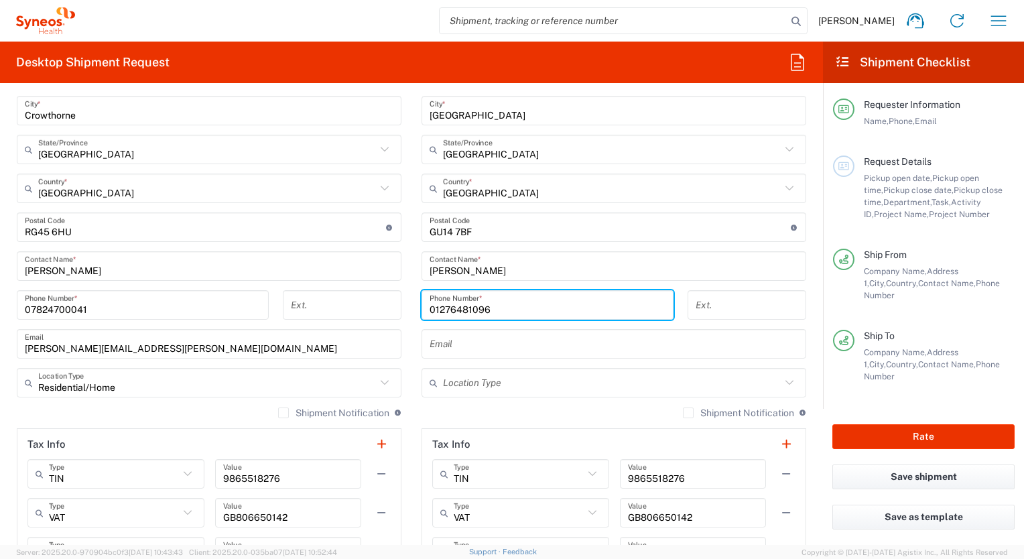
scroll to position [670, 0]
type input "01276481096"
click at [520, 345] on input "text" at bounding box center [614, 343] width 369 height 23
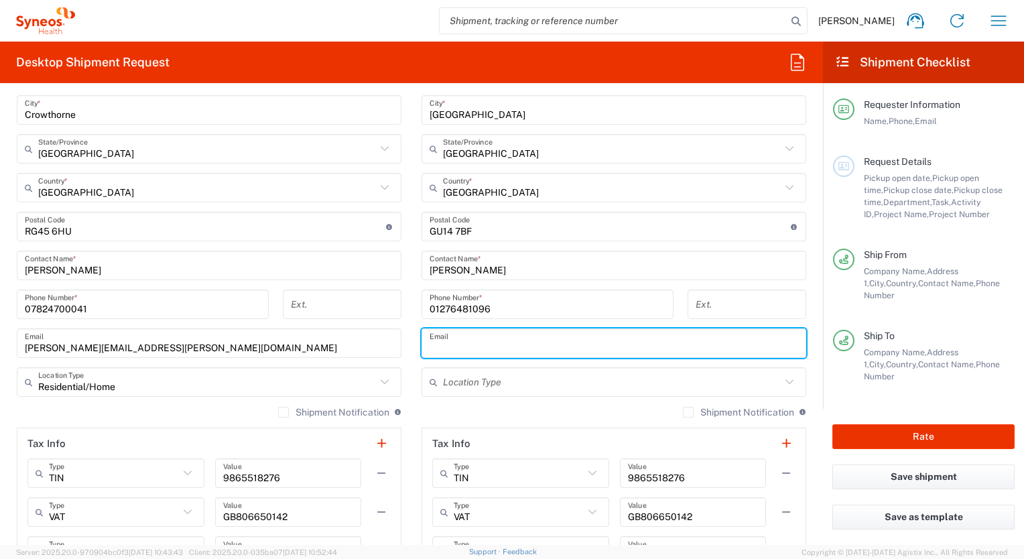
click at [477, 349] on input "text" at bounding box center [614, 343] width 369 height 23
paste input "[PERSON_NAME][EMAIL_ADDRESS][PERSON_NAME][DOMAIN_NAME]"
type input "[PERSON_NAME][EMAIL_ADDRESS][PERSON_NAME][DOMAIN_NAME]"
click at [520, 377] on input "text" at bounding box center [612, 382] width 338 height 23
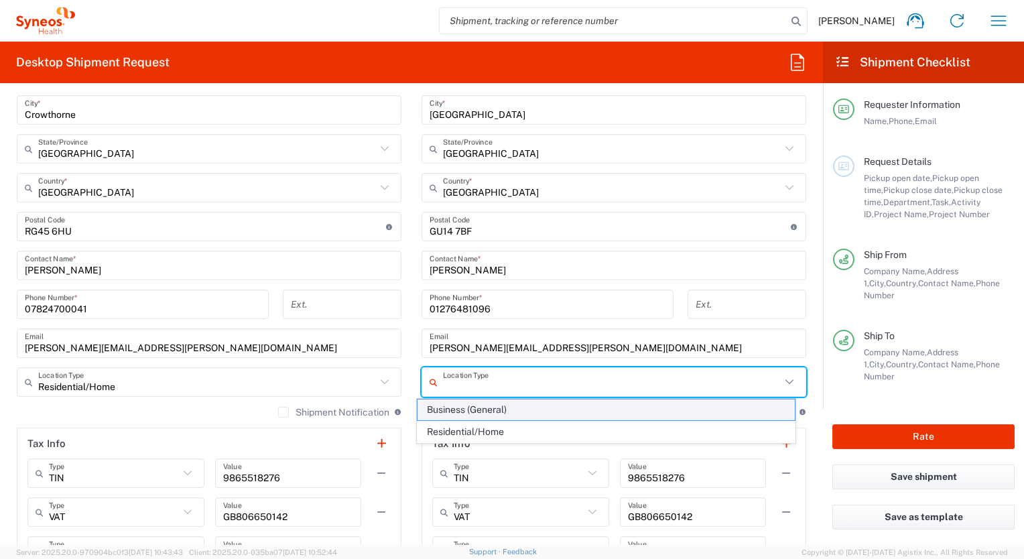
click at [507, 408] on span "Business (General)" at bounding box center [606, 410] width 377 height 21
type input "Business (General)"
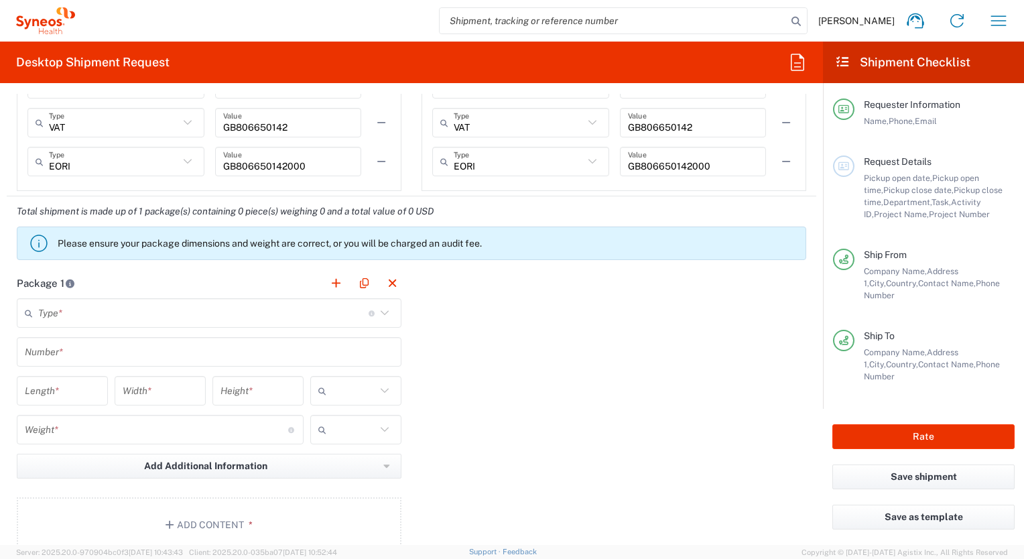
scroll to position [1073, 0]
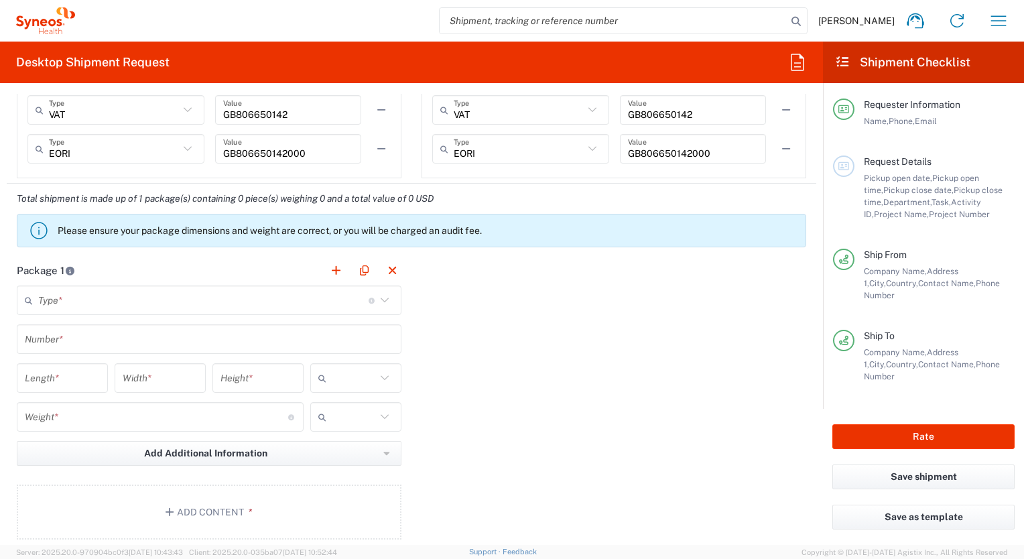
click at [233, 299] on input "text" at bounding box center [203, 300] width 330 height 23
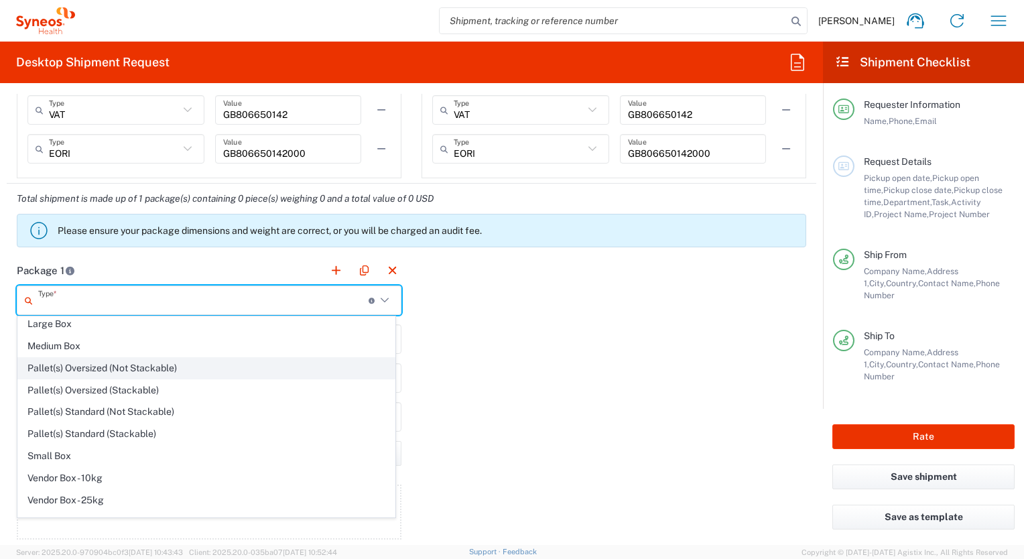
scroll to position [38, 0]
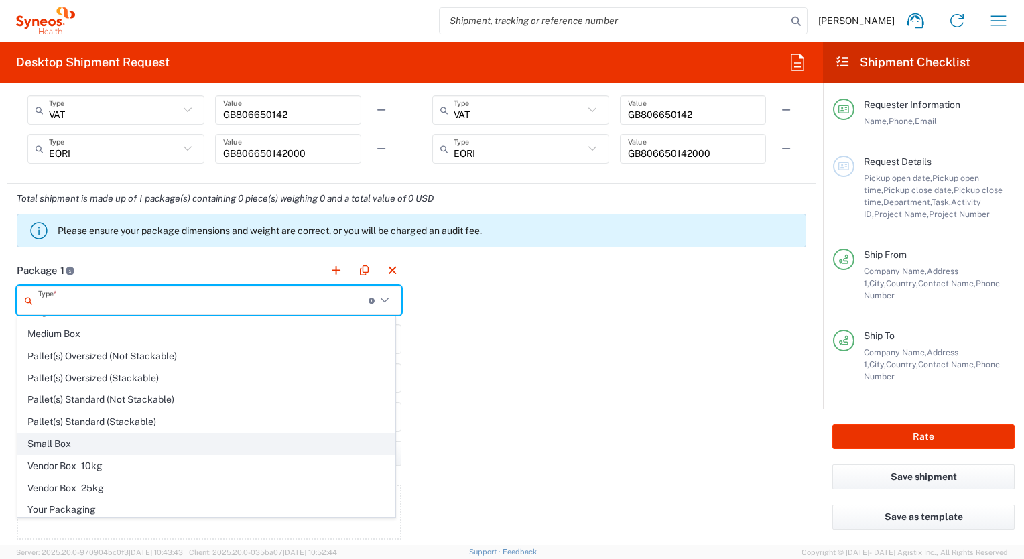
click at [77, 444] on span "Small Box" at bounding box center [206, 444] width 377 height 21
type input "Small Box"
type input "12.25"
type input "11"
type input "1.5"
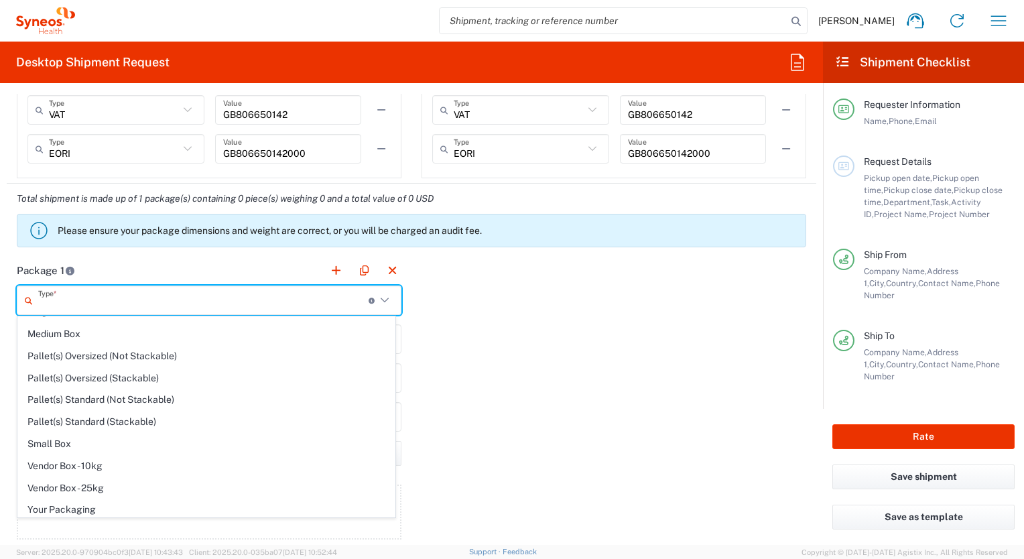
type input "in"
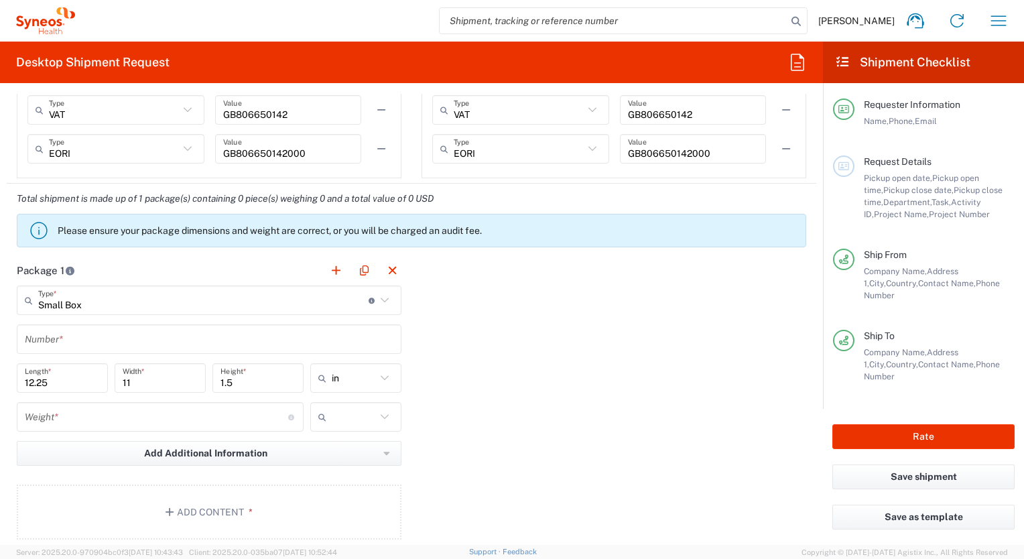
click at [180, 345] on input "text" at bounding box center [209, 339] width 369 height 23
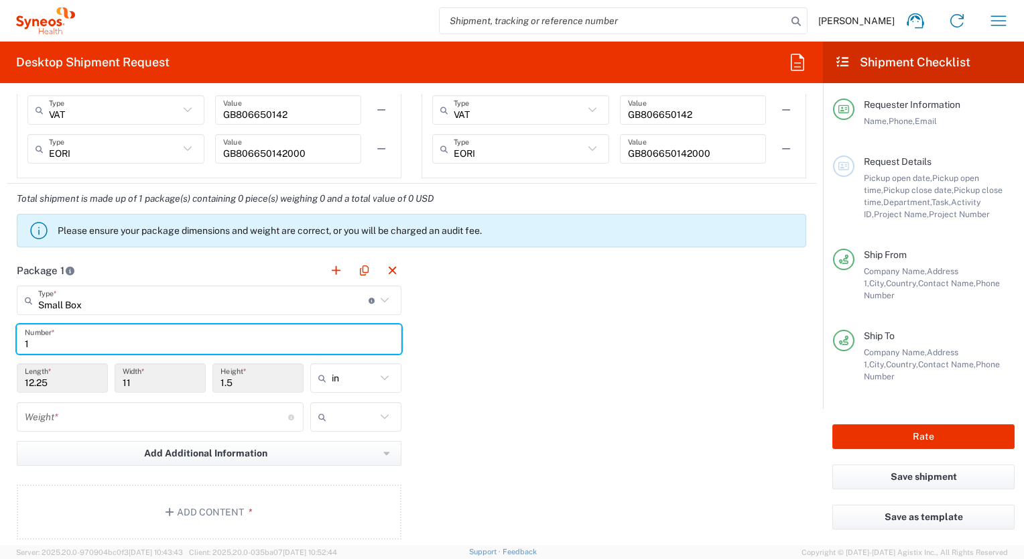
type input "1"
click at [153, 385] on input "11" at bounding box center [160, 378] width 75 height 23
click at [367, 340] on input "1" at bounding box center [209, 339] width 369 height 23
click at [370, 298] on icon at bounding box center [372, 301] width 7 height 6
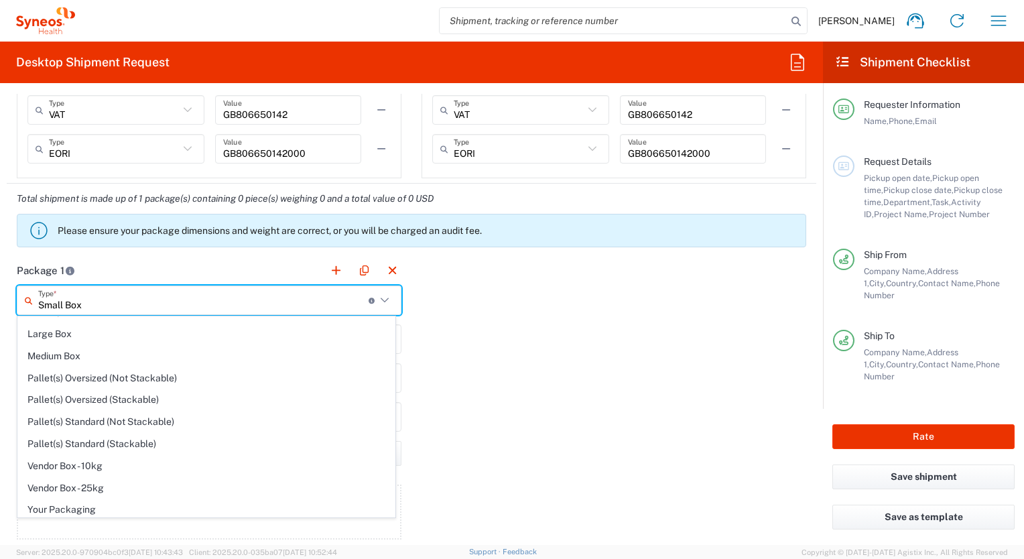
scroll to position [0, 0]
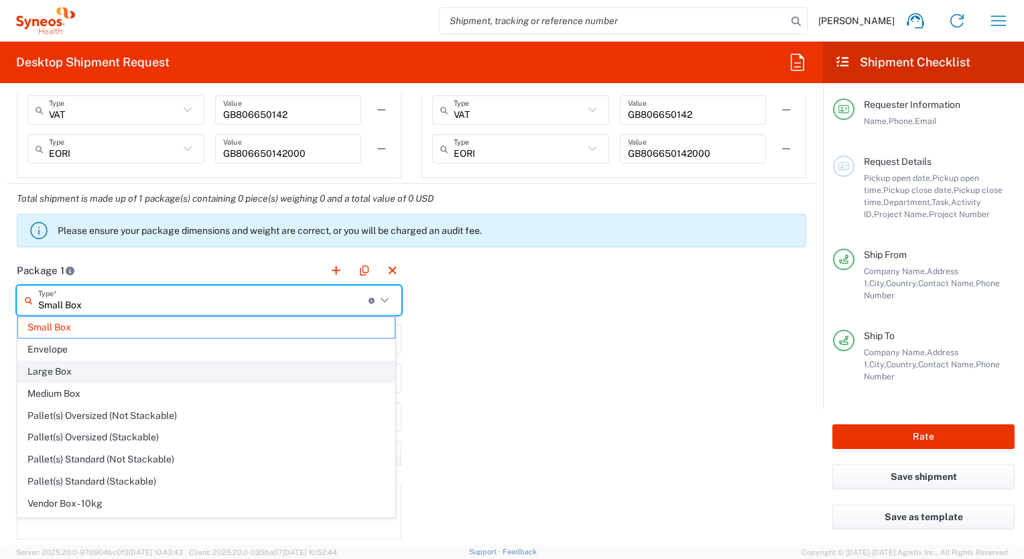
click at [145, 381] on span "Large Box" at bounding box center [206, 371] width 377 height 21
type input "Large Box"
type input "17.5"
type input "12.5"
type input "3"
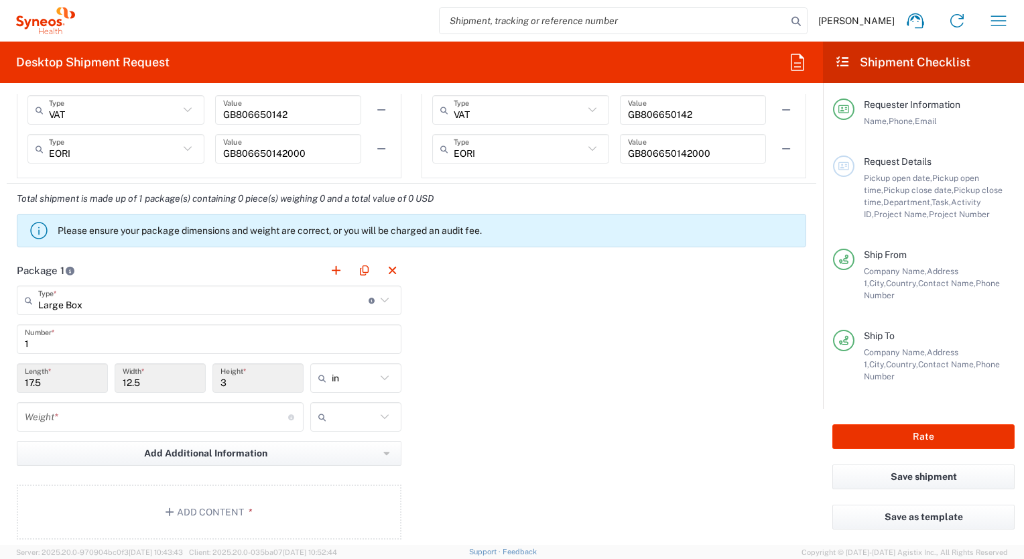
click at [386, 302] on icon at bounding box center [384, 300] width 17 height 17
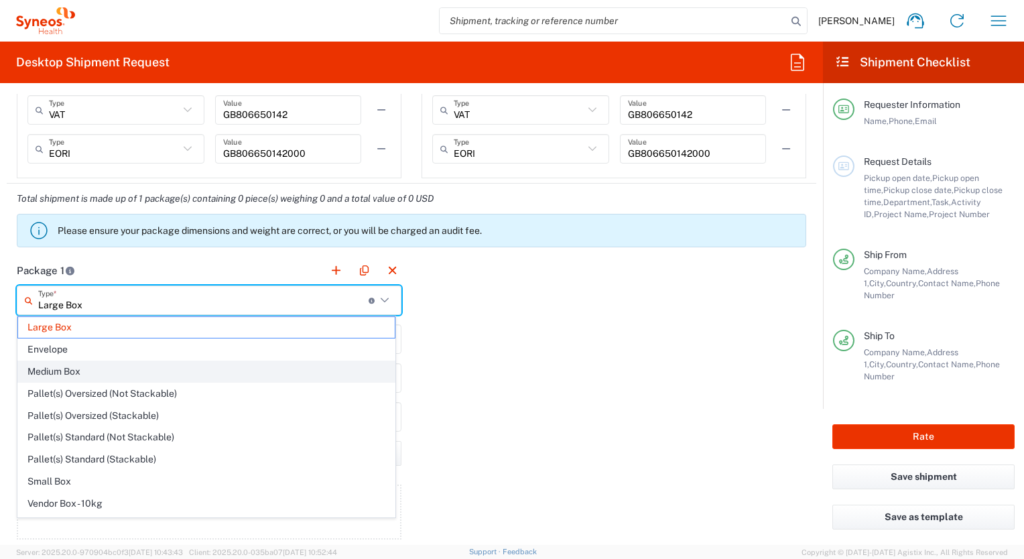
click at [197, 361] on span "Medium Box" at bounding box center [206, 371] width 377 height 21
type input "Medium Box"
type input "13"
type input "11.5"
type input "2.5"
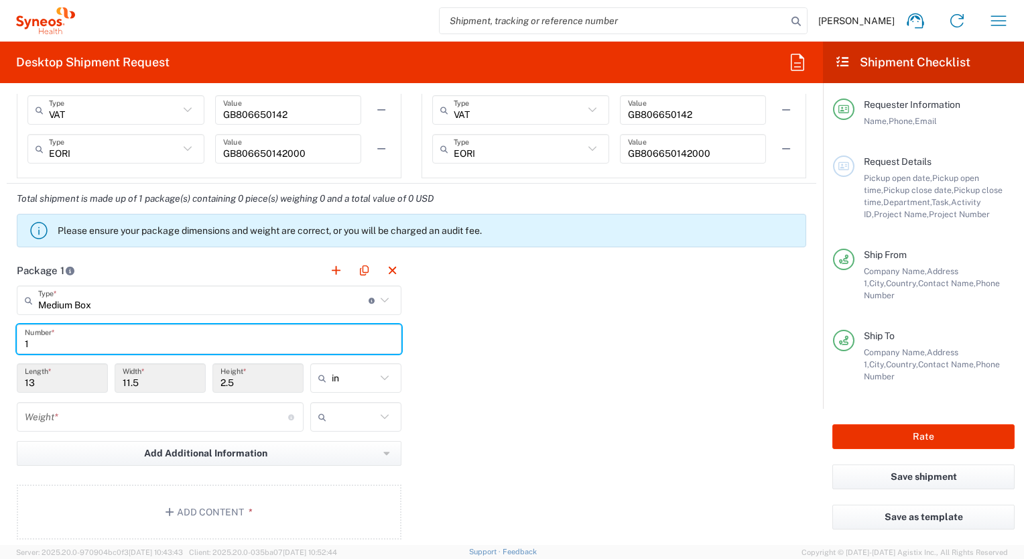
click at [232, 341] on input "1" at bounding box center [209, 339] width 369 height 23
click at [78, 367] on input "13" at bounding box center [62, 378] width 75 height 23
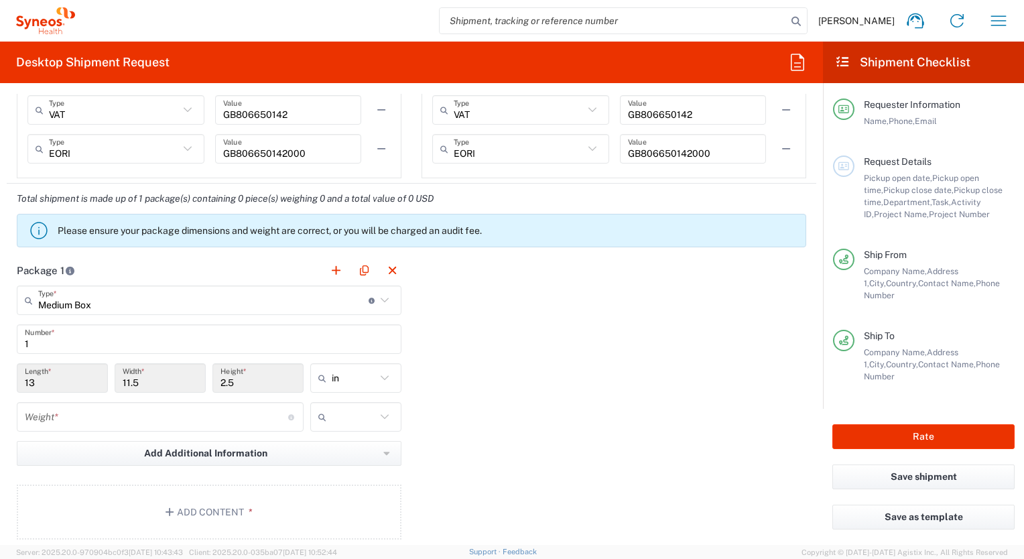
click at [67, 381] on input "13" at bounding box center [62, 378] width 75 height 23
click at [354, 380] on input "text" at bounding box center [354, 377] width 44 height 21
click at [465, 377] on div "Package 1 Medium Box Type * Material used to package goods Large Box Envelope M…" at bounding box center [412, 402] width 810 height 294
type input "in"
click at [118, 299] on input "Medium Box" at bounding box center [203, 300] width 330 height 23
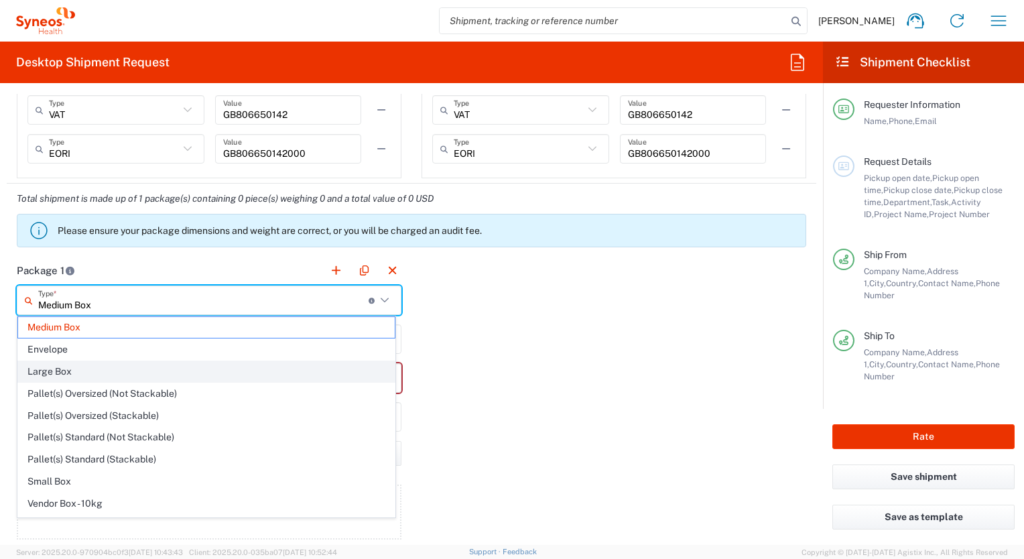
click at [103, 371] on span "Large Box" at bounding box center [206, 371] width 377 height 21
type input "Large Box"
type input "17.5"
type input "12.5"
type input "3"
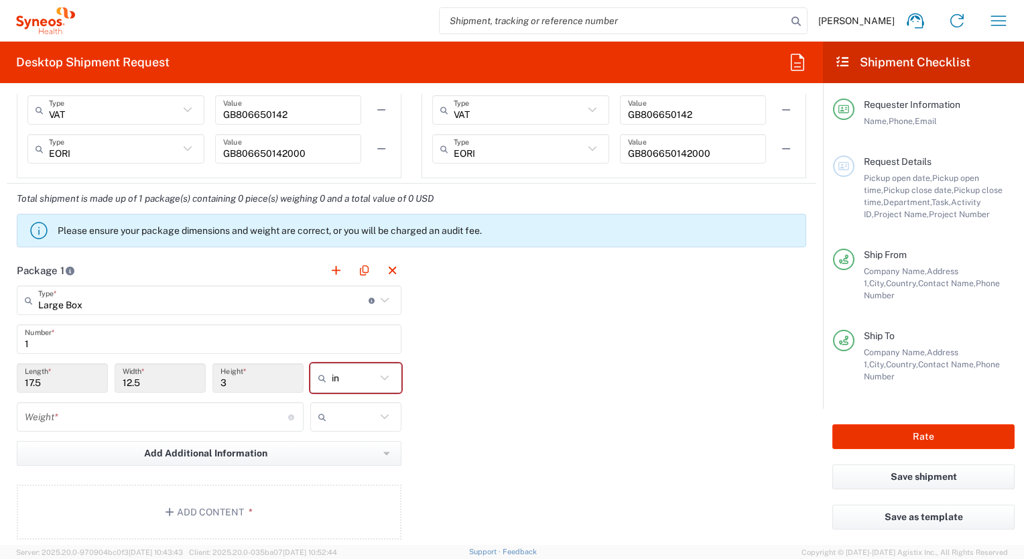
click at [452, 424] on div "Package 1 Large Box Type * Material used to package goods Medium Box Envelope L…" at bounding box center [412, 402] width 810 height 294
click at [194, 422] on input "number" at bounding box center [156, 417] width 263 height 23
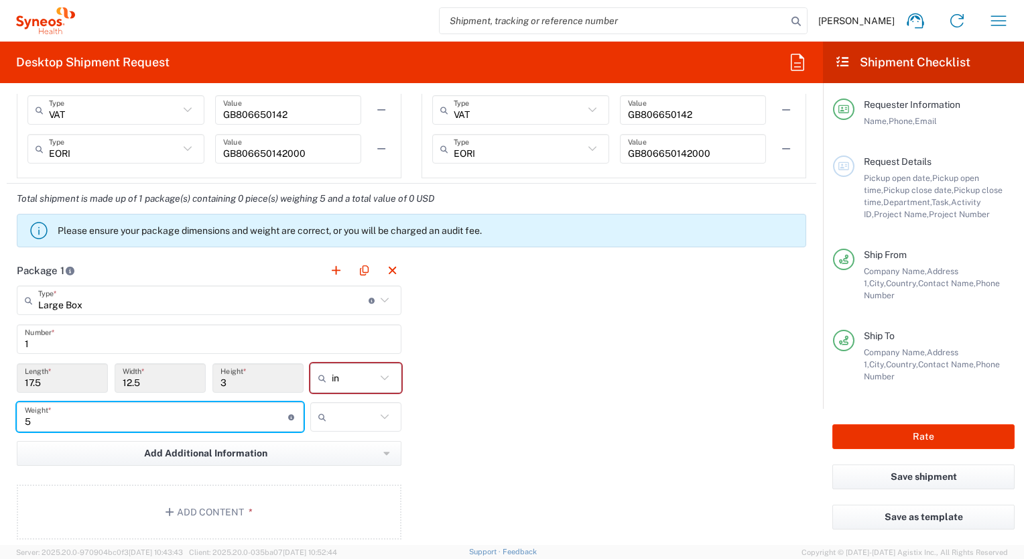
type input "5"
drag, startPoint x: 359, startPoint y: 424, endPoint x: 378, endPoint y: 426, distance: 18.9
click at [360, 424] on input "text" at bounding box center [354, 416] width 44 height 21
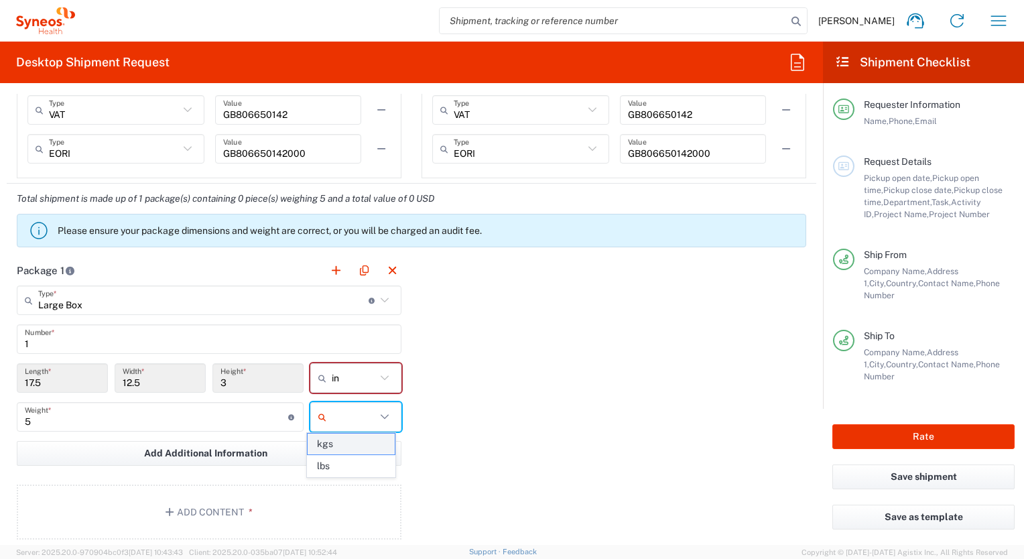
click at [373, 441] on span "kgs" at bounding box center [351, 444] width 87 height 21
type input "kgs"
click at [436, 441] on div "Package 1 Large Box Type * Material used to package goods Medium Box Envelope L…" at bounding box center [412, 402] width 810 height 294
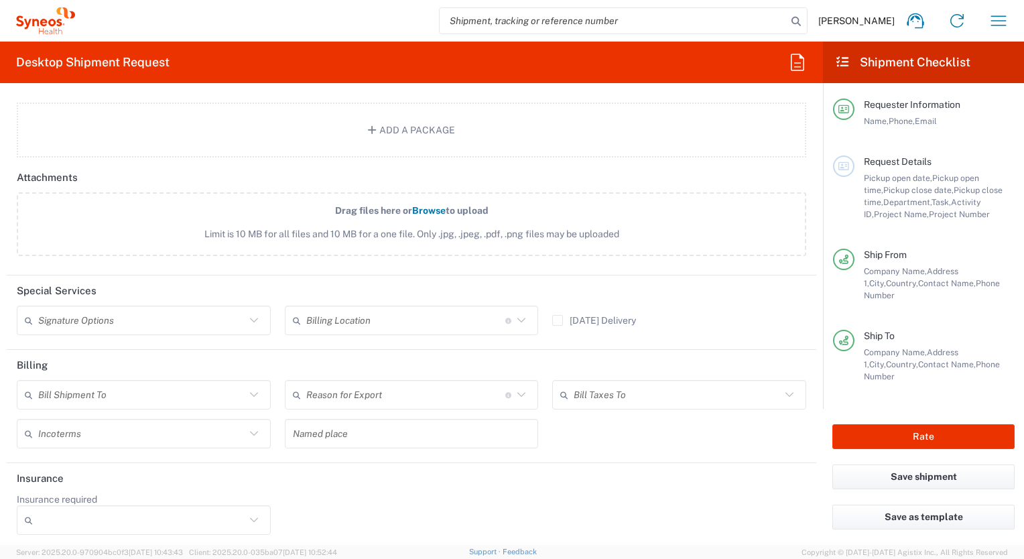
scroll to position [106, 0]
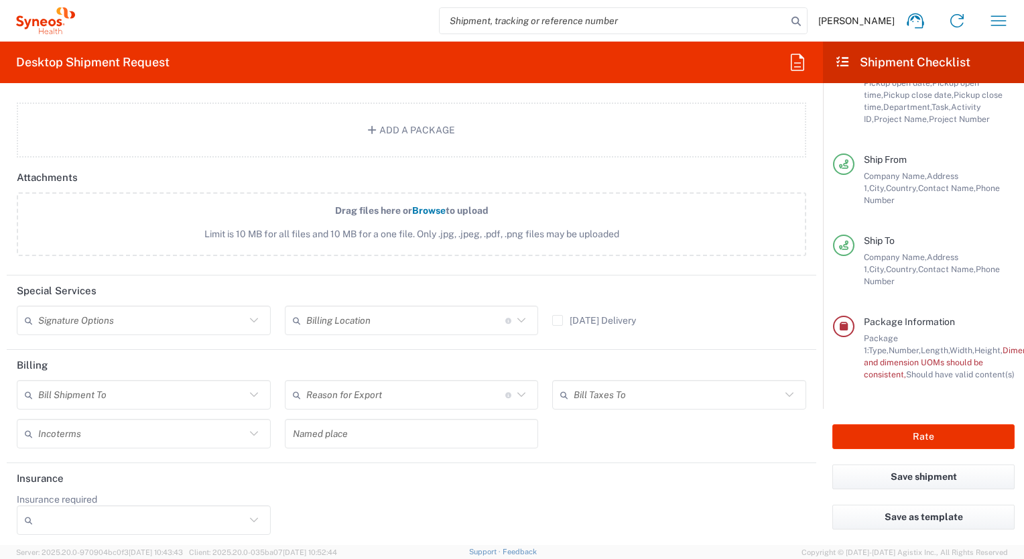
click at [915, 346] on div "Package 1: Type, Number, Length, Width, Height, Dimension, Weight, Weight and d…" at bounding box center [939, 356] width 151 height 48
click at [934, 441] on button "Rate" at bounding box center [924, 436] width 182 height 25
type input "**6183 DEPARTMENTAL EXPENSE"
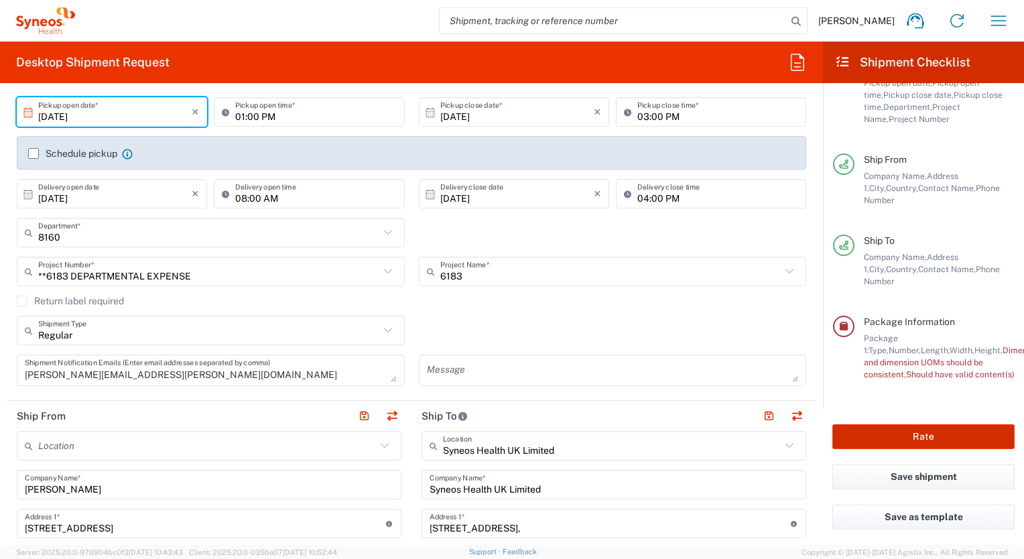
scroll to position [402, 0]
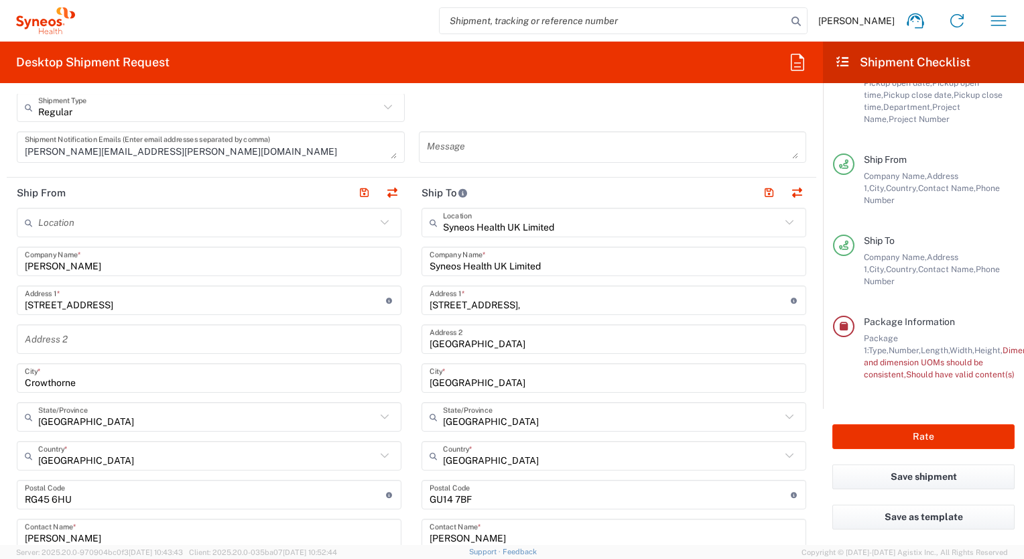
click at [932, 171] on span "Address 1," at bounding box center [911, 182] width 95 height 22
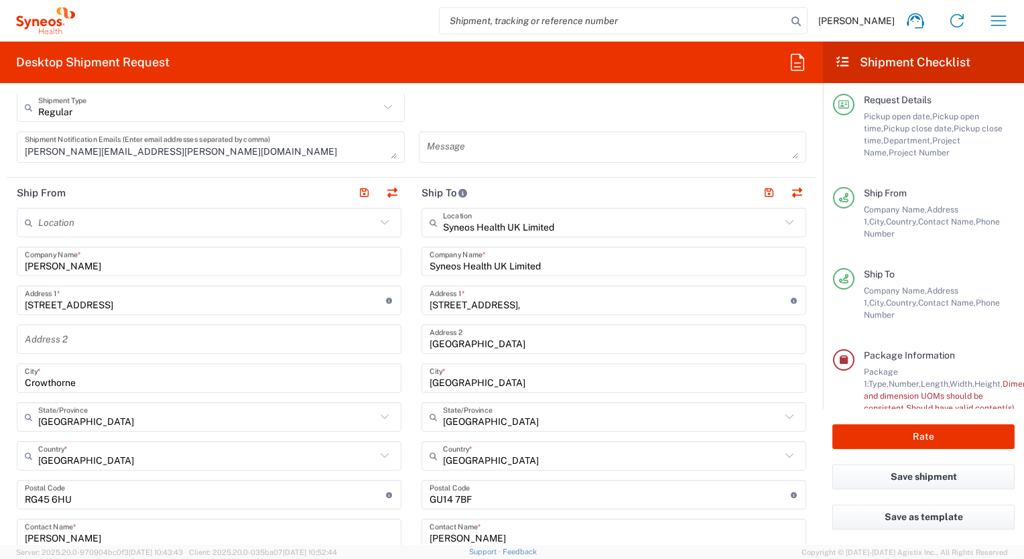
scroll to position [106, 0]
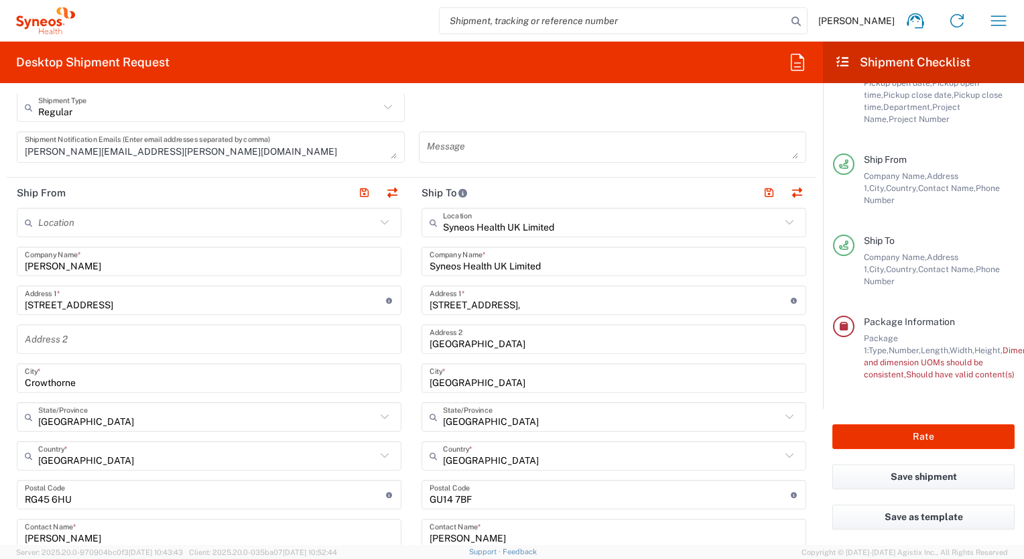
click at [906, 372] on span "Should have valid content(s)" at bounding box center [960, 374] width 109 height 10
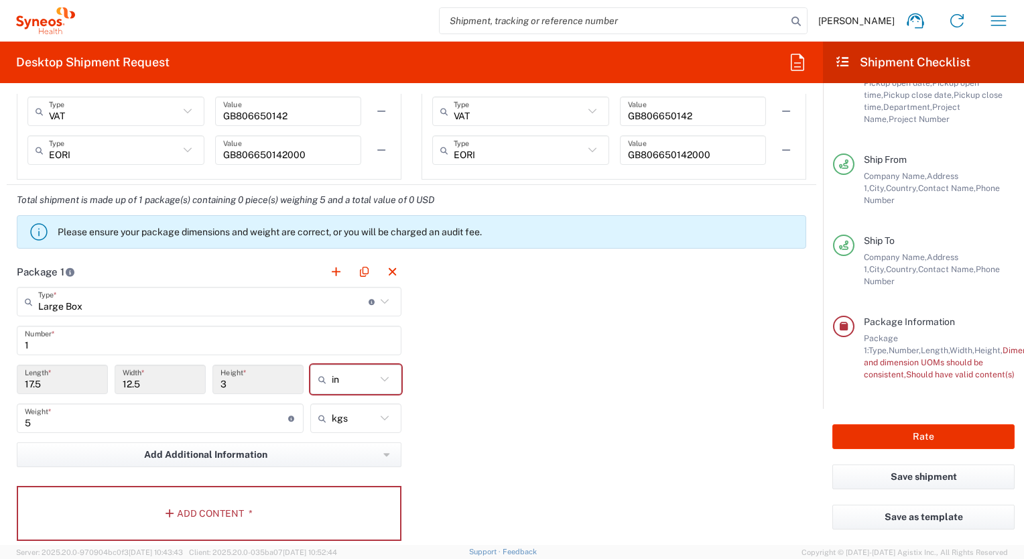
scroll to position [1073, 0]
click at [359, 379] on input "text" at bounding box center [354, 377] width 44 height 21
click at [373, 406] on span "in" at bounding box center [351, 405] width 87 height 21
click at [448, 406] on div "Package 1 Large Box Type * Material used to package goods Medium Box Envelope L…" at bounding box center [412, 402] width 810 height 294
click at [385, 383] on icon at bounding box center [384, 377] width 17 height 17
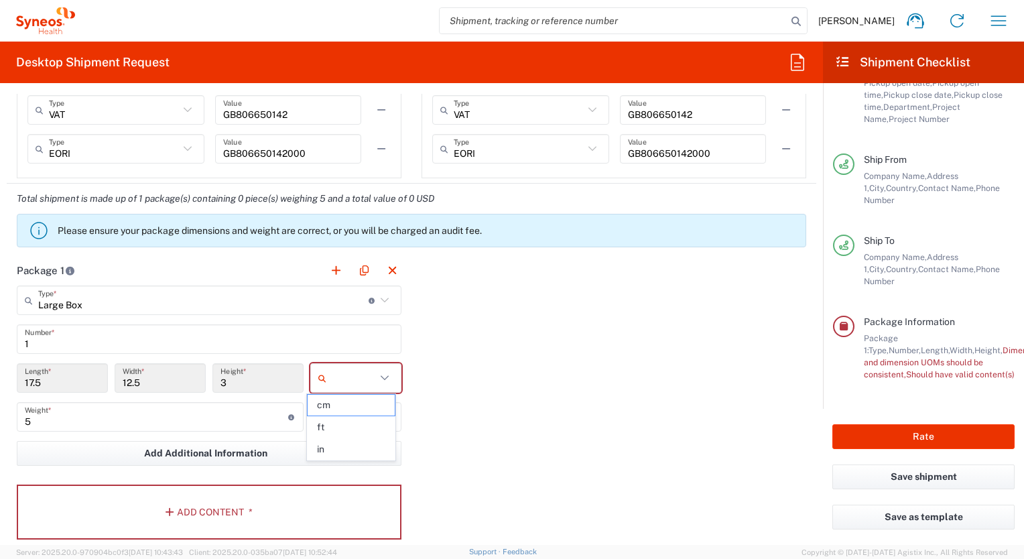
click at [376, 378] on icon at bounding box center [384, 377] width 17 height 17
click at [343, 449] on span "in" at bounding box center [351, 449] width 87 height 21
type input "in"
click at [215, 420] on input "5" at bounding box center [156, 417] width 263 height 23
click at [243, 349] on div "1 Number *" at bounding box center [209, 338] width 385 height 29
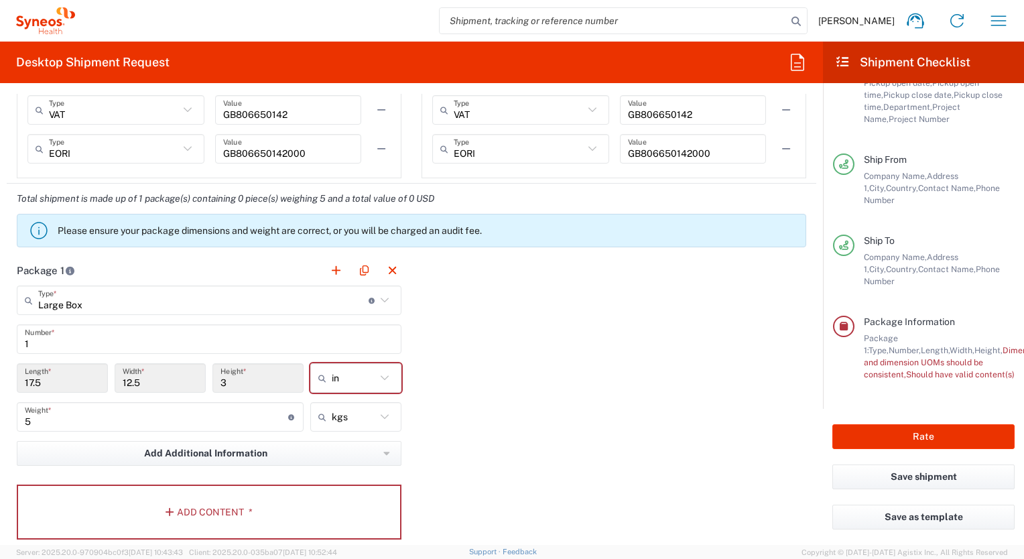
click at [414, 461] on div "Package 1 Large Box Type * Material used to package goods Medium Box Envelope L…" at bounding box center [412, 402] width 810 height 294
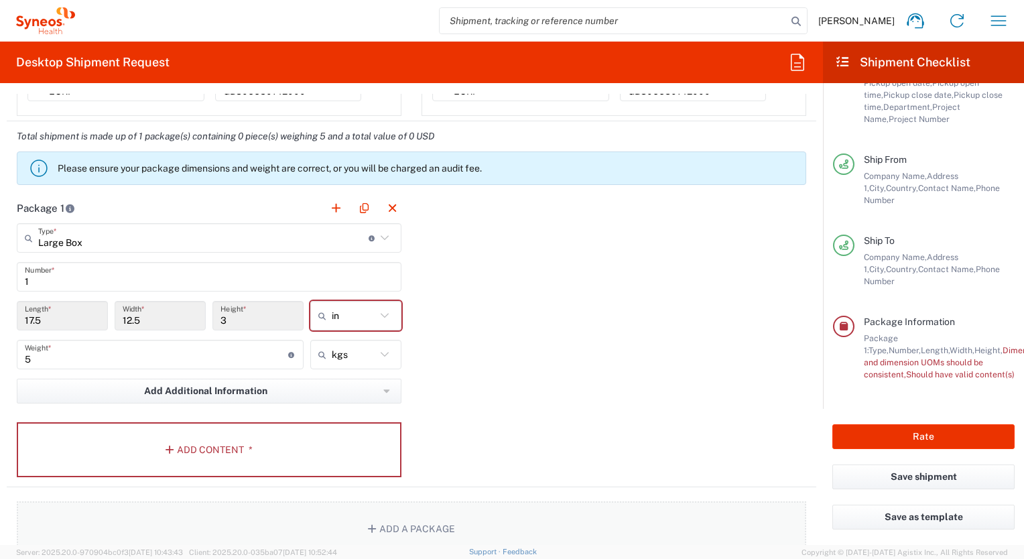
scroll to position [1207, 0]
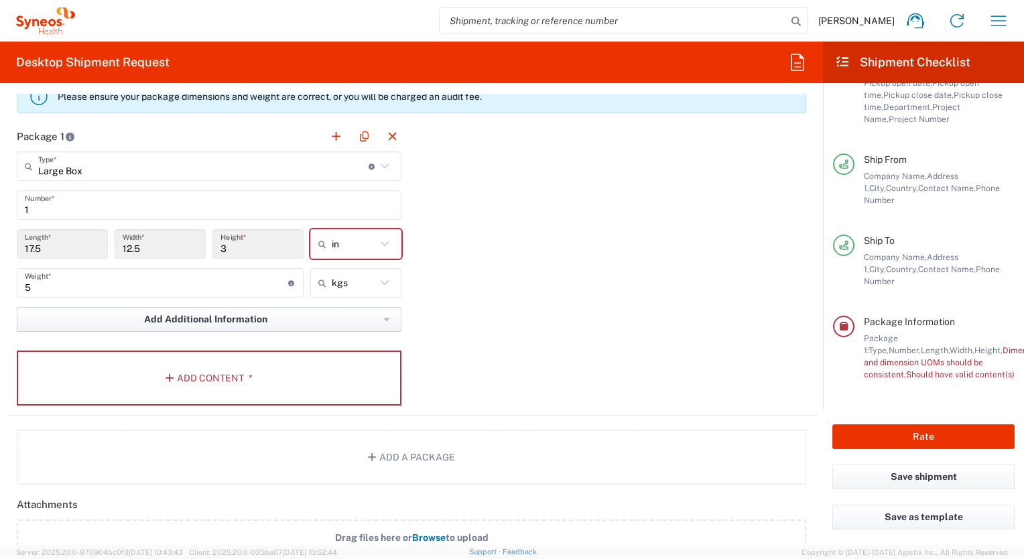
click at [377, 327] on button "Add Additional Information" at bounding box center [209, 319] width 385 height 25
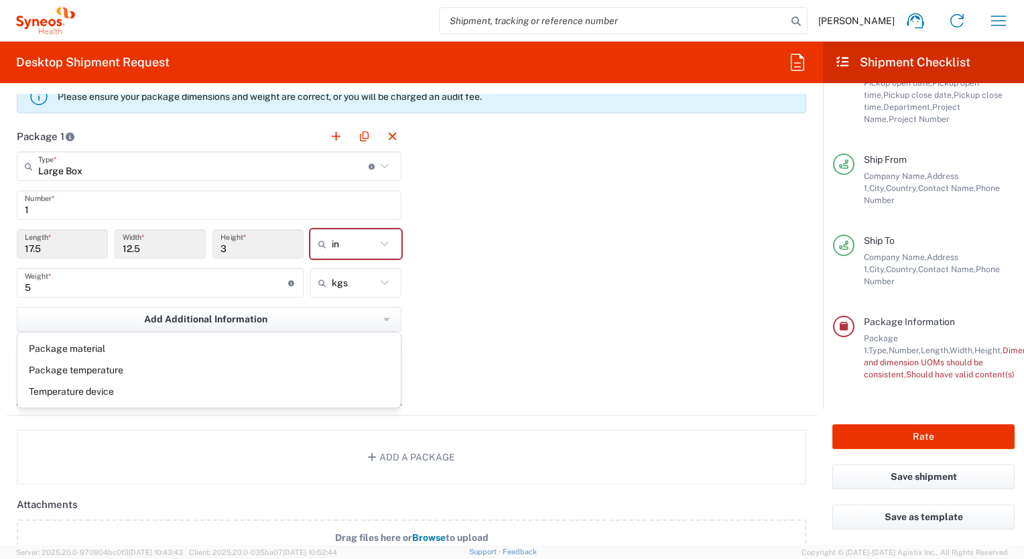
click at [509, 377] on div "Package 1 Large Box Type * Material used to package goods Medium Box Envelope L…" at bounding box center [412, 268] width 810 height 294
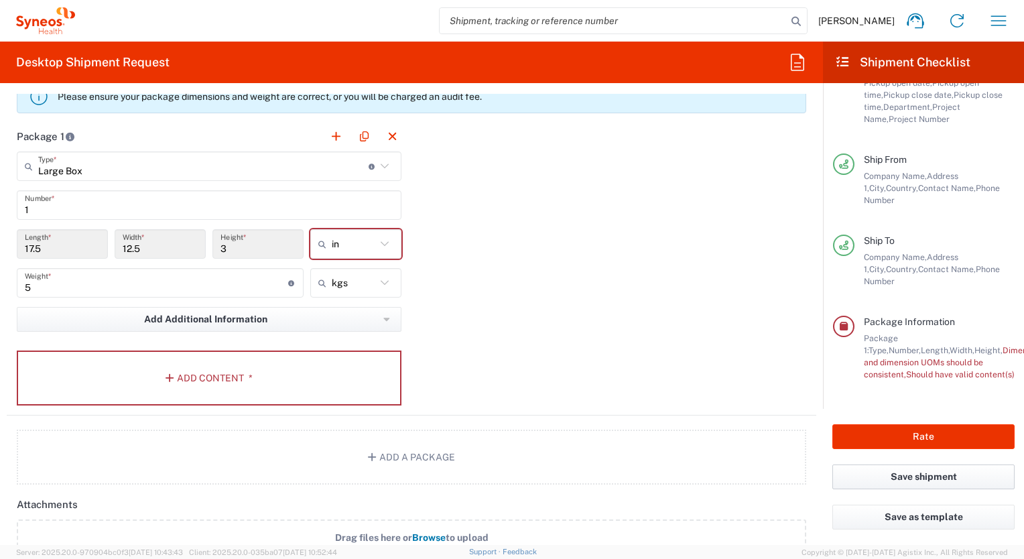
click at [908, 482] on button "Save shipment" at bounding box center [924, 477] width 182 height 25
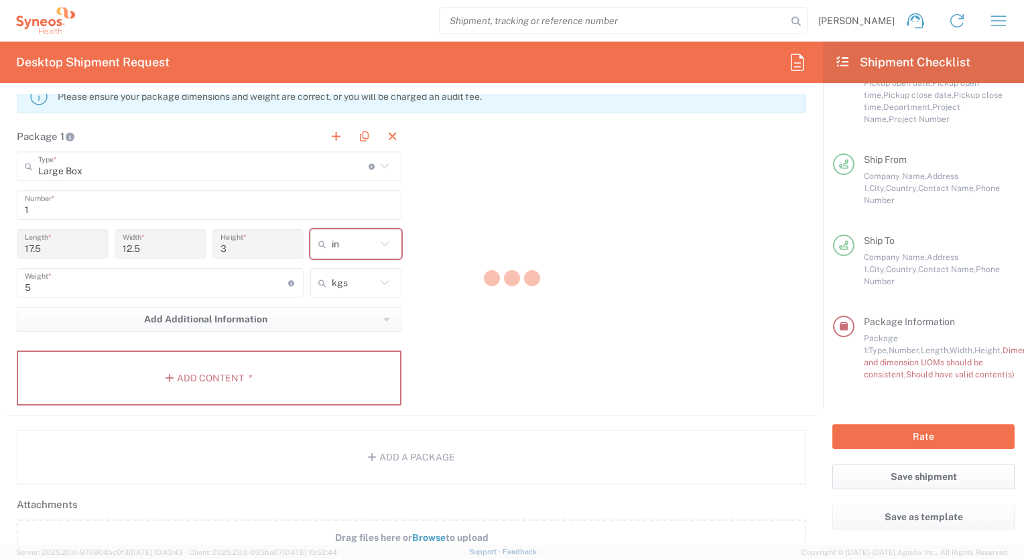
scroll to position [105, 0]
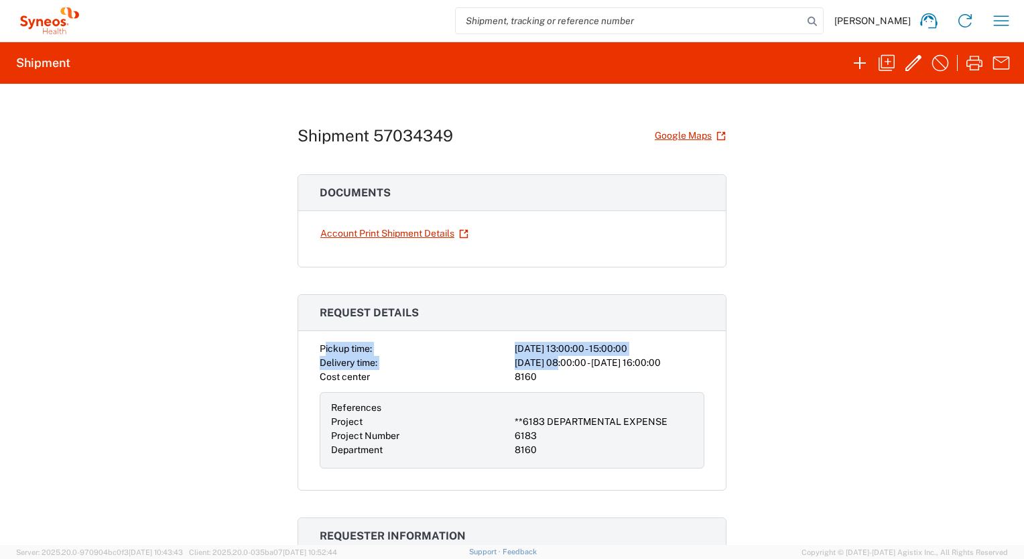
drag, startPoint x: 320, startPoint y: 347, endPoint x: 552, endPoint y: 355, distance: 232.8
click at [552, 355] on div "Pickup time: [DATE] 13:00:00 - 15:00:00 Delivery time: [DATE] 08:00:00 - [DATE]…" at bounding box center [512, 405] width 385 height 127
drag, startPoint x: 552, startPoint y: 355, endPoint x: 549, endPoint y: 369, distance: 14.5
click at [549, 370] on div "8160" at bounding box center [610, 377] width 190 height 14
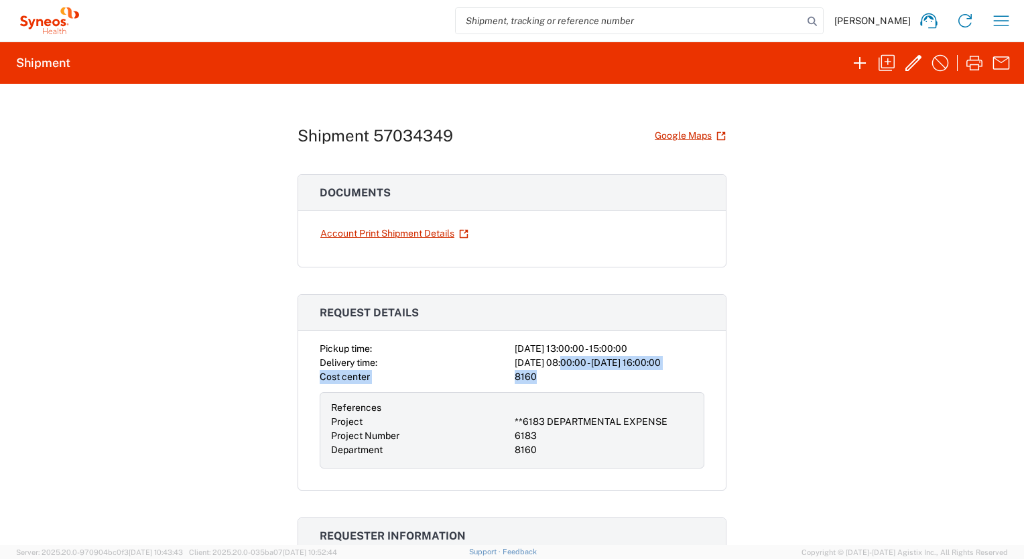
drag, startPoint x: 558, startPoint y: 361, endPoint x: 697, endPoint y: 379, distance: 139.9
click at [697, 379] on div "Pickup time: [DATE] 13:00:00 - 15:00:00 Delivery time: [DATE] 08:00:00 - [DATE]…" at bounding box center [512, 405] width 385 height 127
drag, startPoint x: 697, startPoint y: 379, endPoint x: 680, endPoint y: 380, distance: 16.8
click at [697, 379] on div "8160" at bounding box center [610, 377] width 190 height 14
click at [623, 373] on div "8160" at bounding box center [610, 377] width 190 height 14
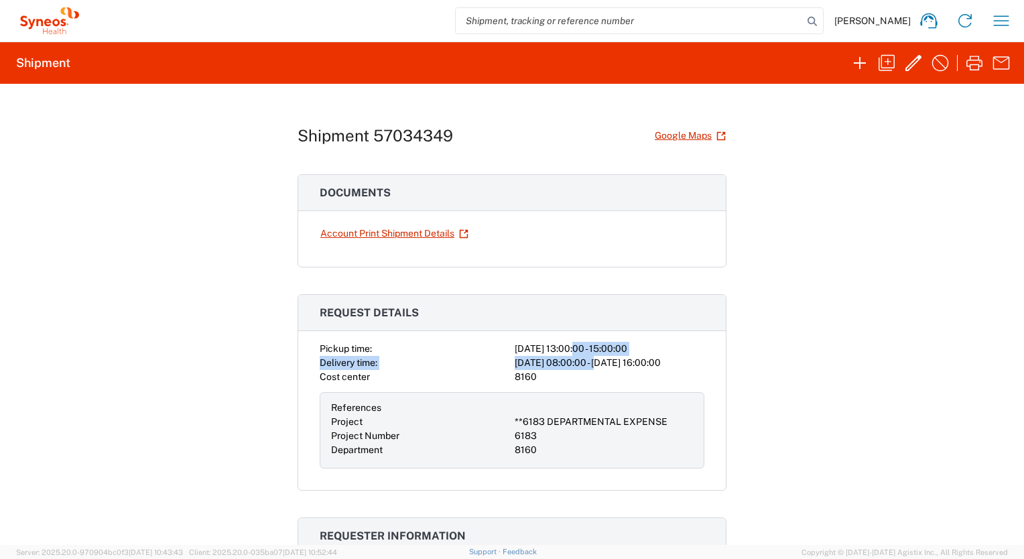
drag, startPoint x: 575, startPoint y: 353, endPoint x: 568, endPoint y: 351, distance: 7.5
click at [568, 351] on div "Pickup time: [DATE] 13:00:00 - 15:00:00 Delivery time: [DATE] 08:00:00 - [DATE]…" at bounding box center [512, 405] width 385 height 127
click at [568, 351] on div "[DATE] 13:00:00 - 15:00:00" at bounding box center [610, 349] width 190 height 14
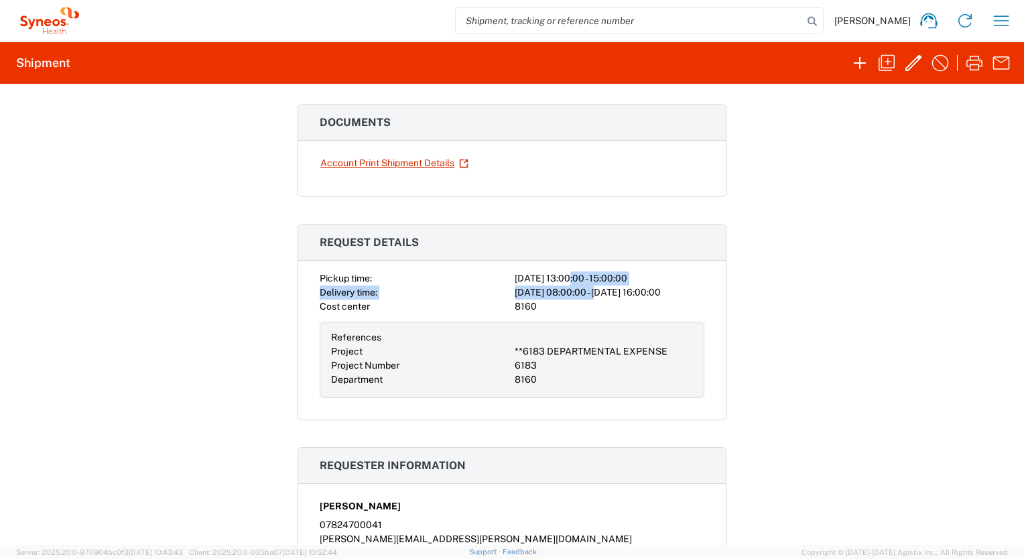
scroll to position [0, 0]
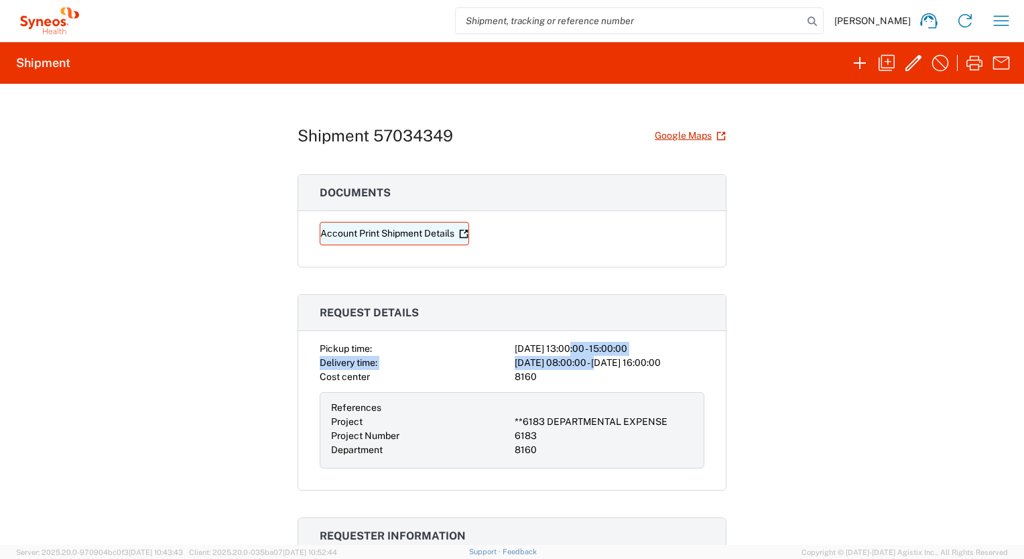
click at [418, 233] on link "Account Print Shipment Details" at bounding box center [394, 233] width 149 height 23
click at [906, 66] on icon "button" at bounding box center [913, 62] width 21 height 21
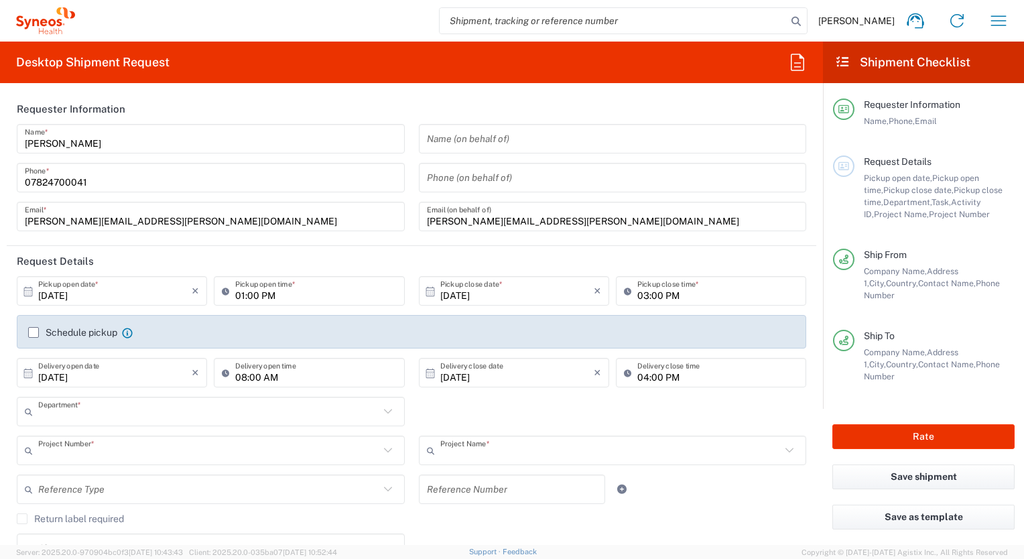
type input "8160"
type input "**6183 DEPARTMENTAL EXPENSE"
type input "6183"
type input "[GEOGRAPHIC_DATA]"
type input "Large Box"
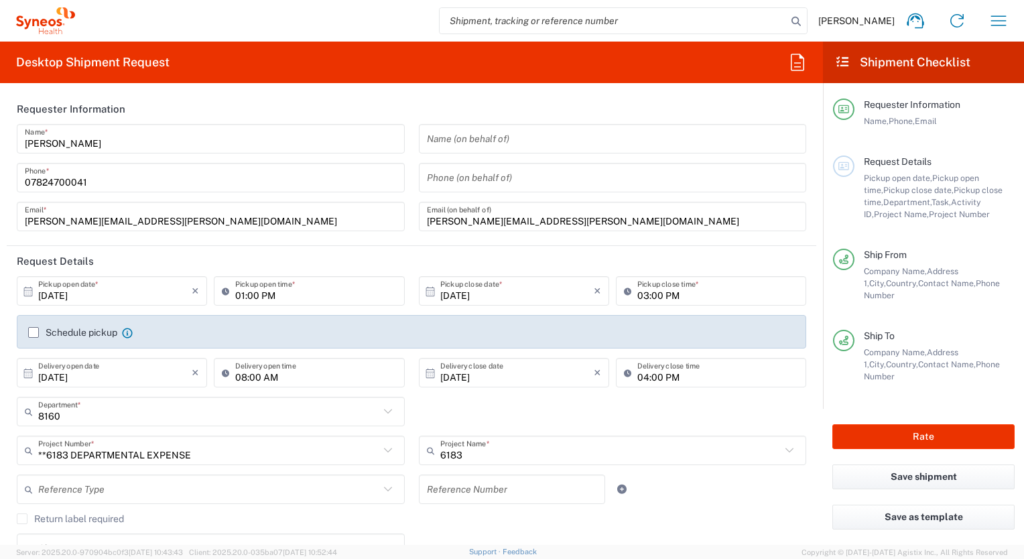
type input "[GEOGRAPHIC_DATA]"
click at [154, 292] on input "[DATE]" at bounding box center [115, 291] width 154 height 23
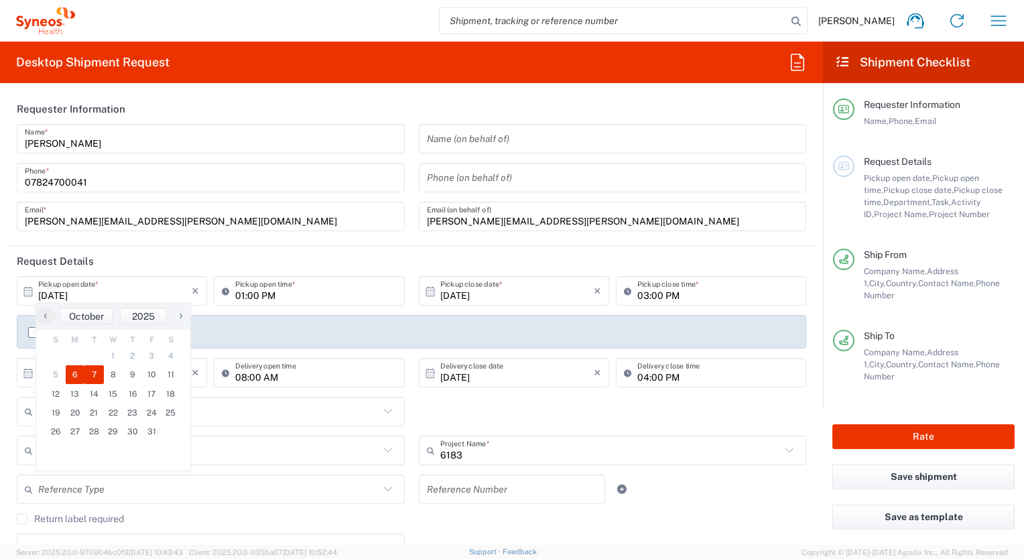
click at [79, 376] on span "6" at bounding box center [75, 374] width 19 height 19
type input "[DATE]"
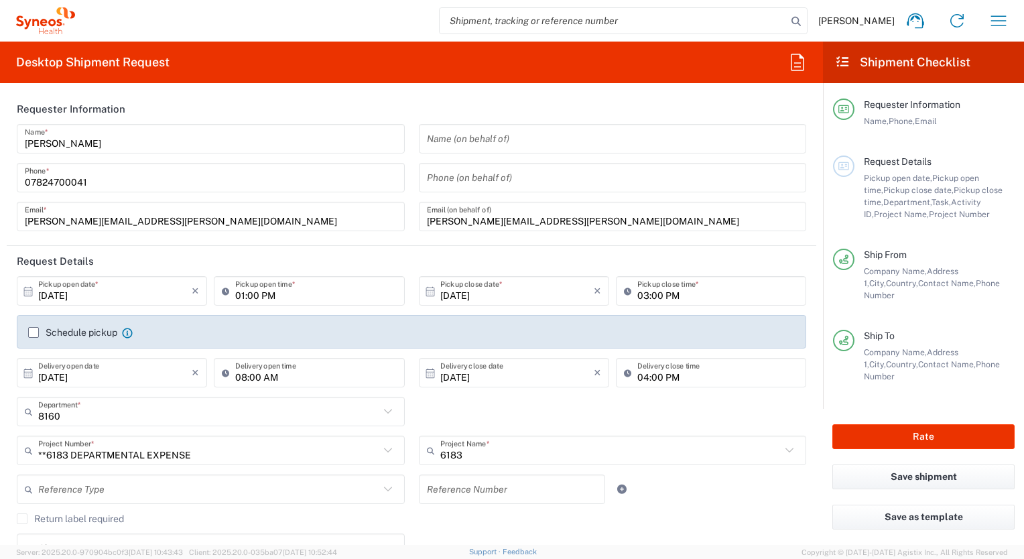
click at [432, 255] on header "Request Details" at bounding box center [412, 261] width 810 height 30
click at [523, 291] on input "[DATE]" at bounding box center [517, 291] width 154 height 23
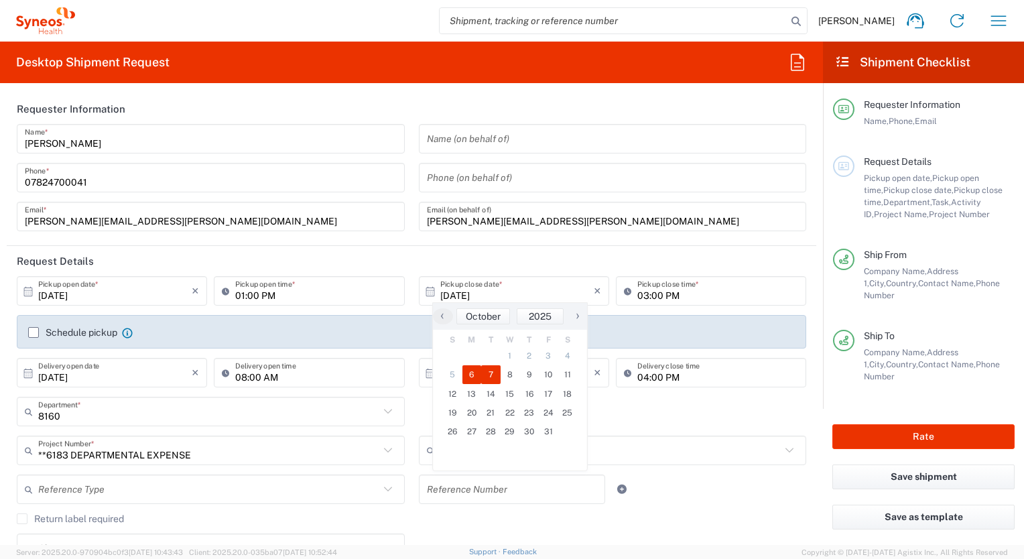
click at [491, 371] on span "7" at bounding box center [490, 374] width 19 height 19
type input "[DATE]"
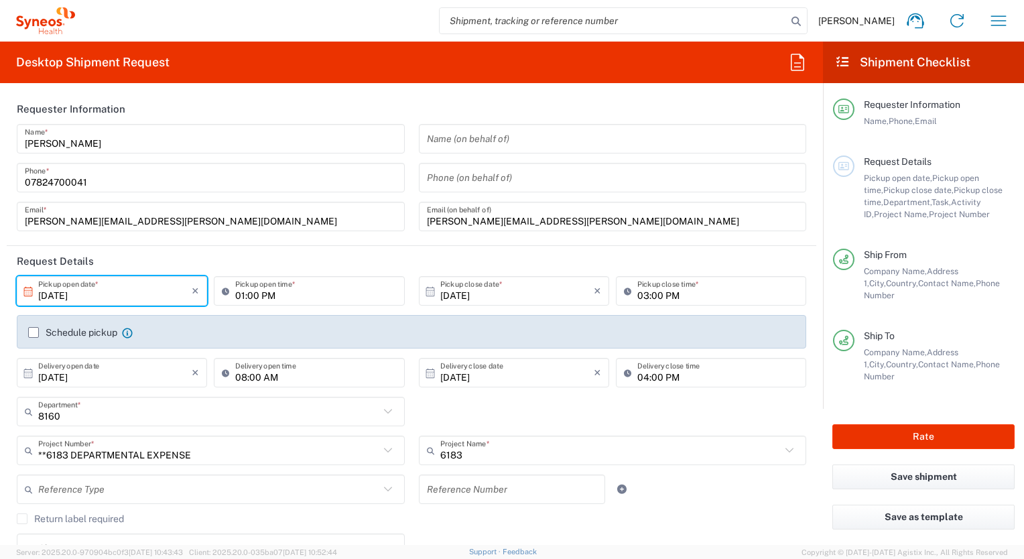
click at [130, 294] on input "[DATE]" at bounding box center [115, 291] width 154 height 23
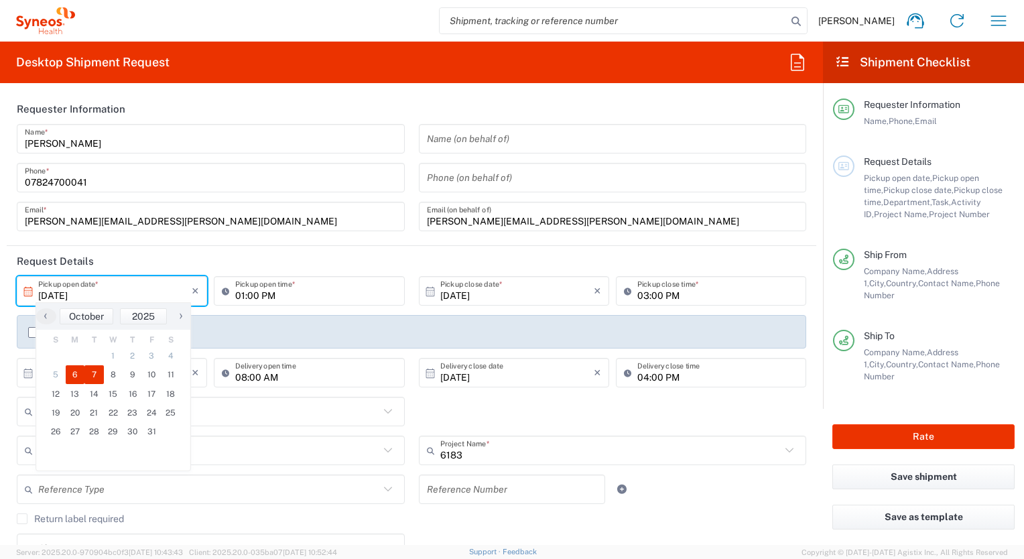
click at [79, 379] on span "6" at bounding box center [75, 374] width 19 height 19
type input "[DATE]"
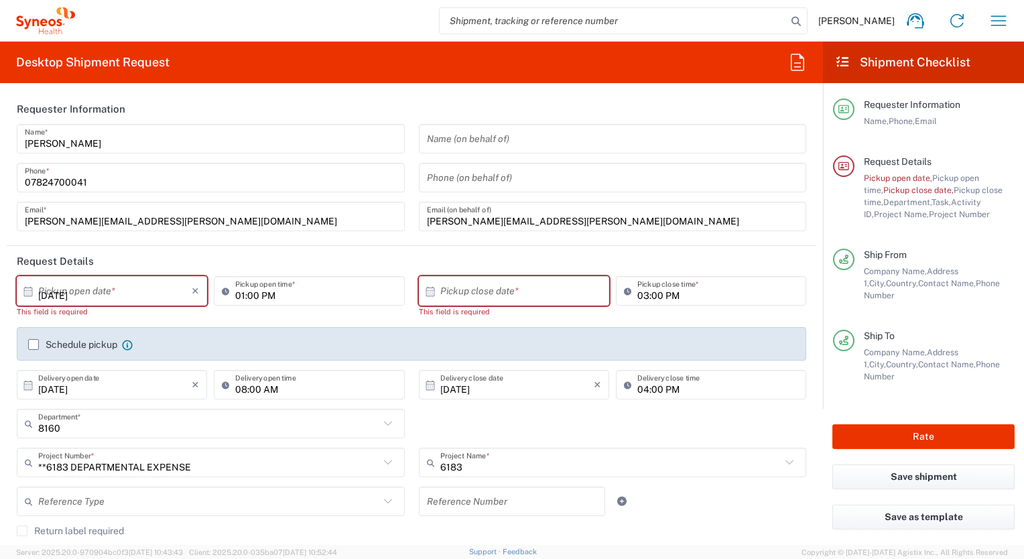
type input "[DATE]"
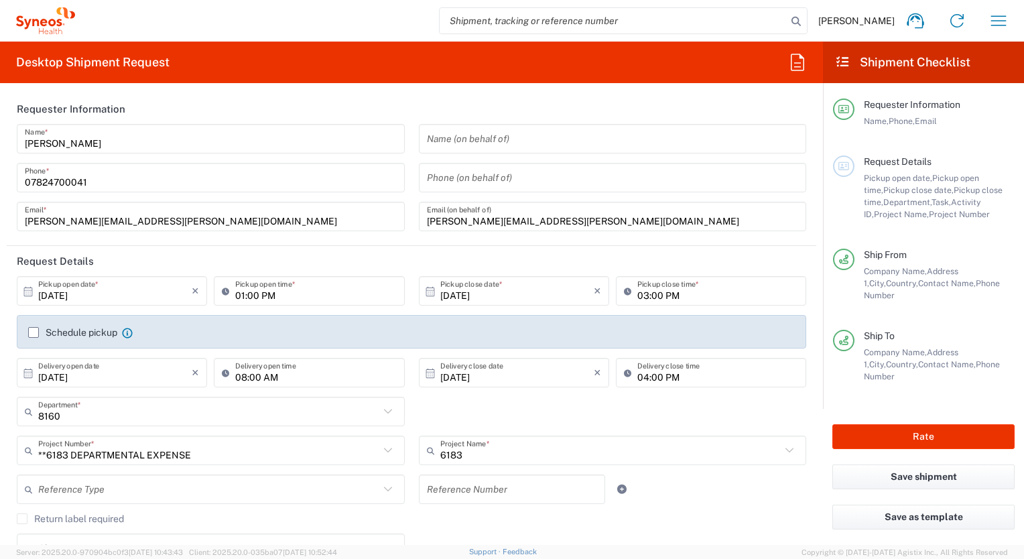
click at [676, 290] on input "03:00 PM" at bounding box center [717, 291] width 161 height 23
click at [700, 298] on input "03:00 PM" at bounding box center [717, 291] width 161 height 23
click at [640, 294] on input "03:00 PM" at bounding box center [717, 291] width 161 height 23
type input "06:00 PM"
click at [903, 477] on button "Save shipment" at bounding box center [924, 477] width 182 height 25
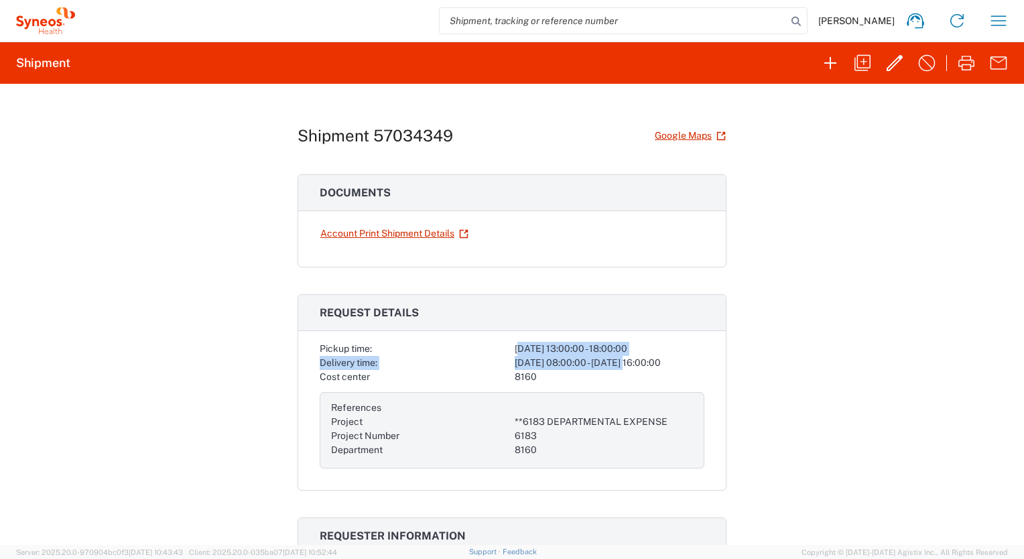
drag, startPoint x: 515, startPoint y: 345, endPoint x: 623, endPoint y: 365, distance: 109.8
click at [623, 365] on div "Pickup time: [DATE] 13:00:00 - 18:00:00 Delivery time: [DATE] 08:00:00 - [DATE]…" at bounding box center [512, 405] width 385 height 127
click at [405, 371] on div "Cost center" at bounding box center [415, 377] width 190 height 14
drag, startPoint x: 559, startPoint y: 364, endPoint x: 648, endPoint y: 375, distance: 89.2
click at [648, 375] on div "Pickup time: [DATE] 13:00:00 - 18:00:00 Delivery time: [DATE] 08:00:00 - [DATE]…" at bounding box center [512, 405] width 385 height 127
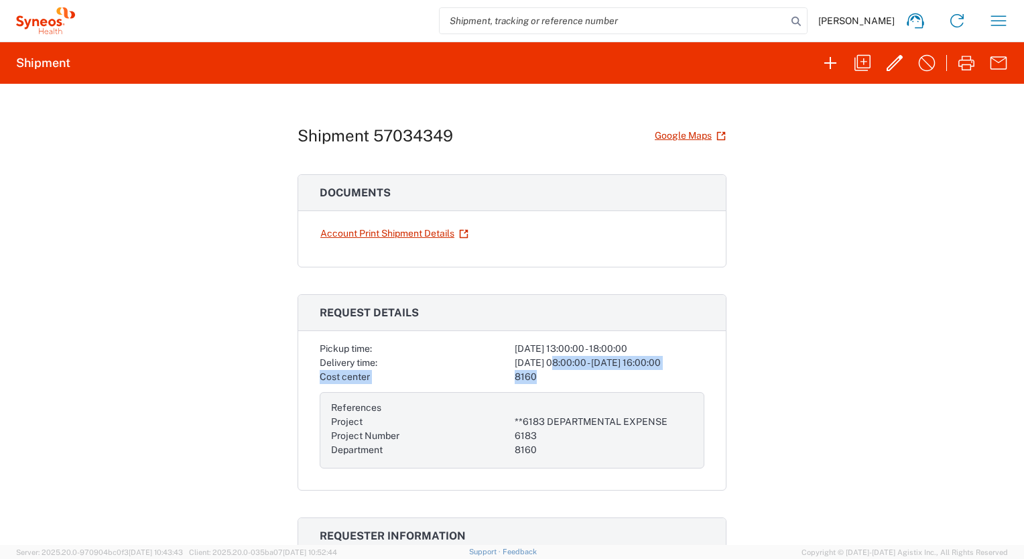
drag, startPoint x: 648, startPoint y: 375, endPoint x: 638, endPoint y: 377, distance: 9.5
click at [648, 375] on div "8160" at bounding box center [610, 377] width 190 height 14
click at [548, 366] on div "[DATE] 08:00:00 - [DATE] 16:00:00" at bounding box center [610, 363] width 190 height 14
drag, startPoint x: 526, startPoint y: 358, endPoint x: 618, endPoint y: 374, distance: 93.9
click at [618, 374] on div "Pickup time: [DATE] 13:00:00 - 18:00:00 Delivery time: [DATE] 08:00:00 - [DATE]…" at bounding box center [512, 405] width 385 height 127
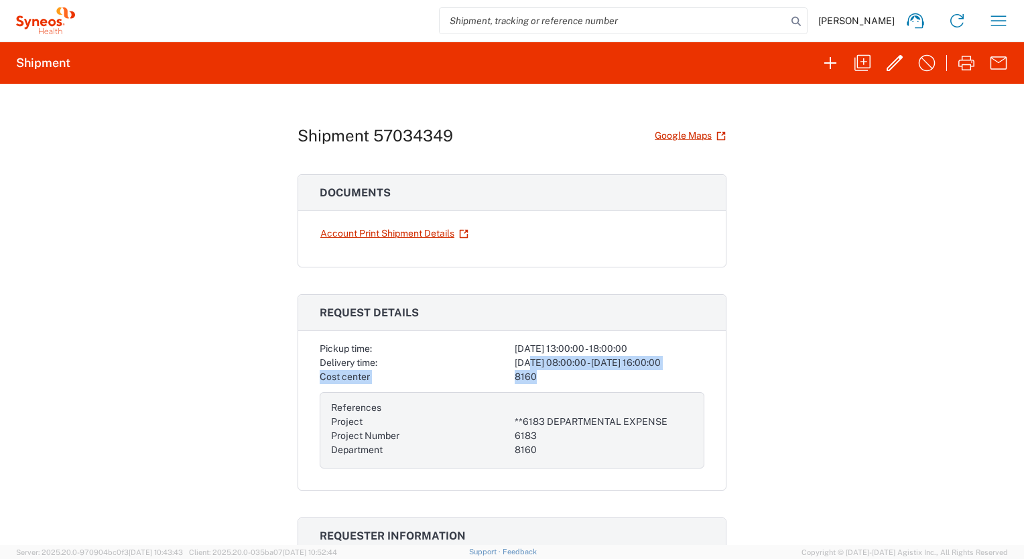
click at [618, 374] on div "8160" at bounding box center [610, 377] width 190 height 14
click at [532, 367] on div "[DATE] 08:00:00 - [DATE] 16:00:00" at bounding box center [610, 363] width 190 height 14
